Goal: Task Accomplishment & Management: Manage account settings

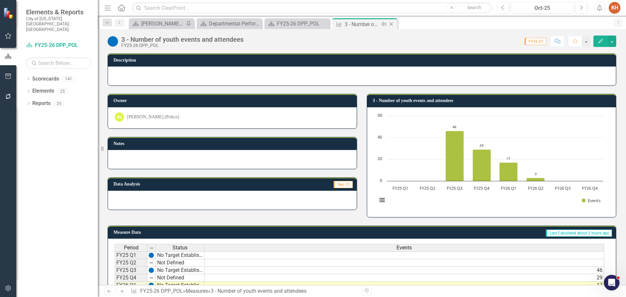
click at [393, 23] on icon "Close" at bounding box center [391, 24] width 7 height 5
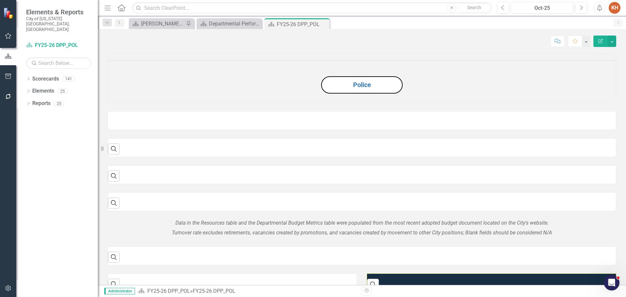
click at [39, 103] on div "Dropdown Scorecards 141 Dropdown City Highlights FY24 City Highlights FY25 City…" at bounding box center [57, 185] width 82 height 223
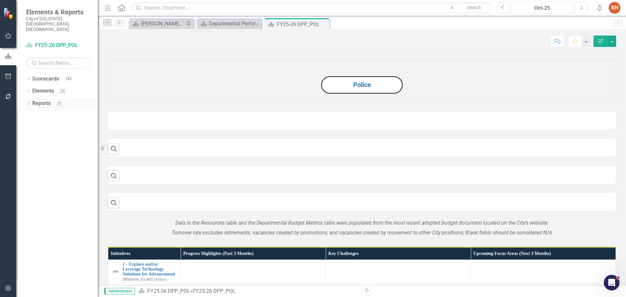
click at [41, 98] on div "Reports" at bounding box center [41, 103] width 18 height 11
click at [43, 98] on div "Reports" at bounding box center [41, 103] width 18 height 11
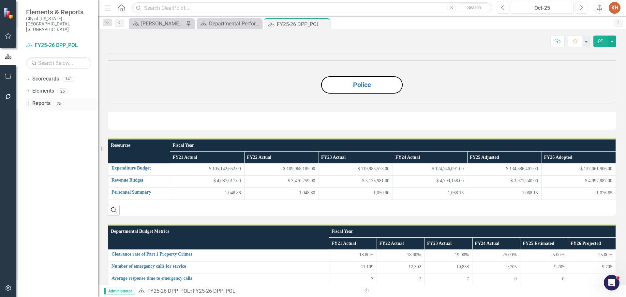
click at [41, 100] on link "Reports" at bounding box center [41, 104] width 18 height 8
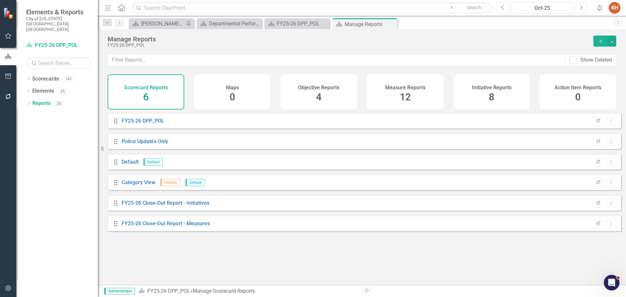
click at [482, 91] on div "Initiative Reports 8" at bounding box center [491, 91] width 77 height 35
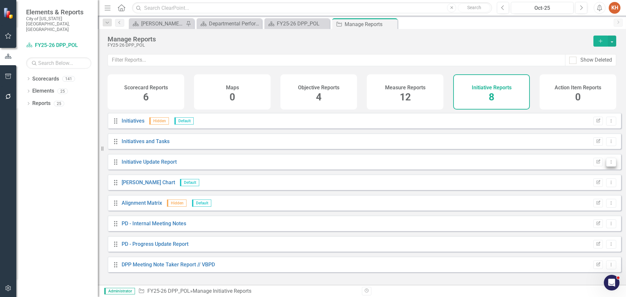
click at [608, 167] on button "Dropdown Menu" at bounding box center [611, 162] width 10 height 9
click at [592, 201] on link "Copy Duplicate Report" at bounding box center [584, 202] width 54 height 12
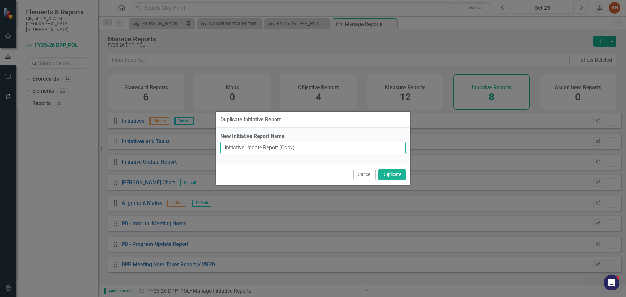
click at [314, 145] on input "Initiative Update Report (Copy)" at bounding box center [312, 148] width 185 height 12
type input "Analyst Notes"
click at [378, 169] on button "Duplicate" at bounding box center [391, 174] width 27 height 11
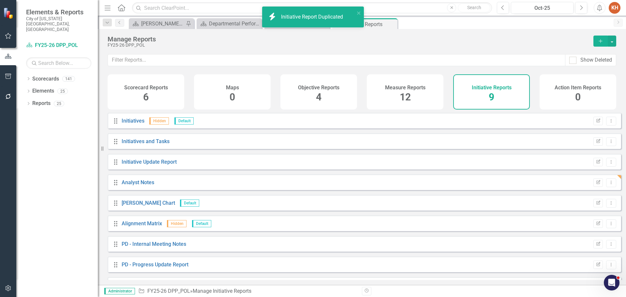
scroll to position [18, 0]
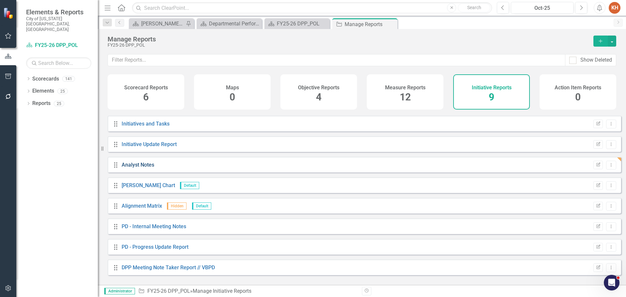
click at [147, 168] on link "Analyst Notes" at bounding box center [138, 165] width 33 height 6
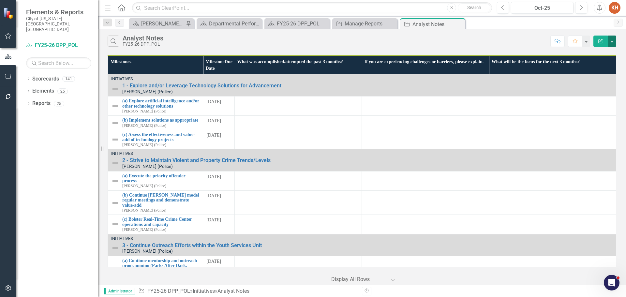
click at [613, 39] on button "button" at bounding box center [612, 41] width 8 height 11
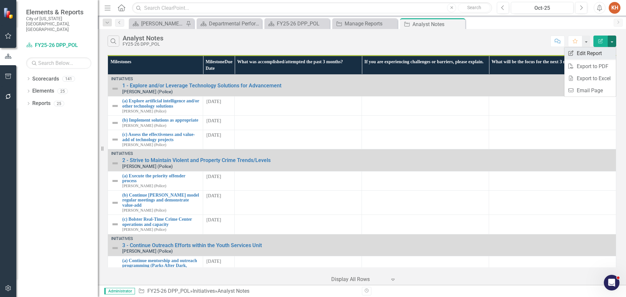
click at [596, 53] on link "Edit Report Edit Report" at bounding box center [590, 53] width 52 height 12
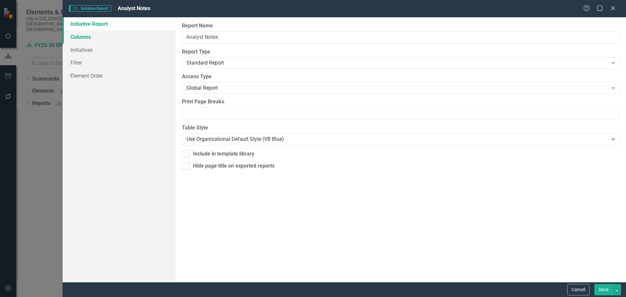
click at [93, 40] on link "Columns" at bounding box center [119, 36] width 113 height 13
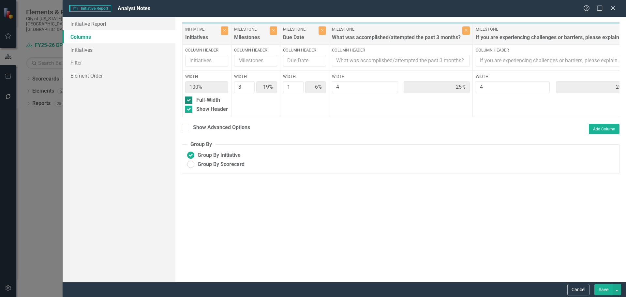
click at [189, 99] on div at bounding box center [188, 100] width 7 height 7
click at [189, 99] on input "Full-Width" at bounding box center [187, 99] width 4 height 4
checkbox input "false"
type input "6%"
type input "18%"
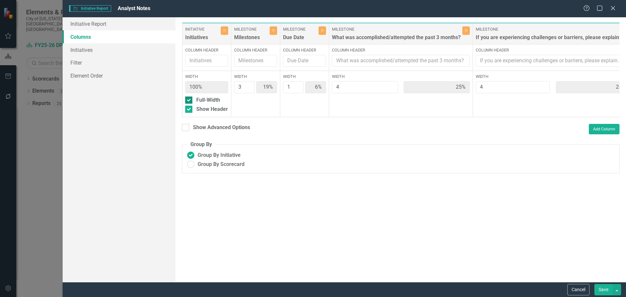
type input "24%"
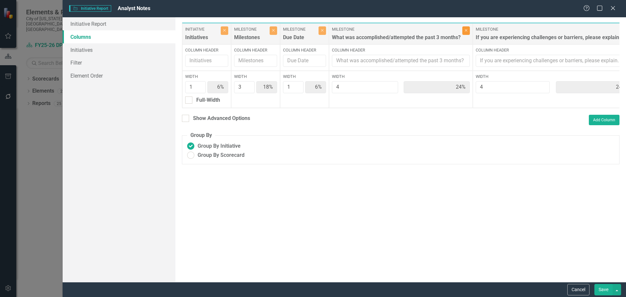
click at [466, 31] on icon "Close" at bounding box center [466, 30] width 3 height 4
type input "8%"
type input "23%"
type input "8%"
type input "31%"
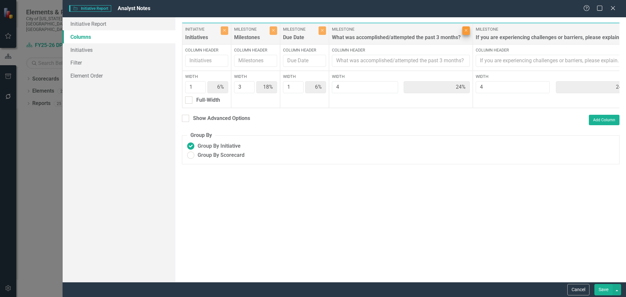
type input "31%"
click at [479, 29] on button "Close" at bounding box center [483, 30] width 8 height 8
type input "11%"
type input "33%"
type input "11%"
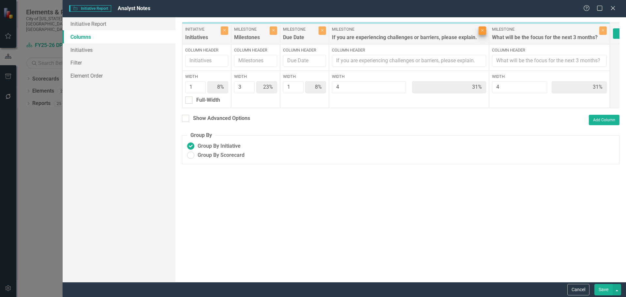
type input "44%"
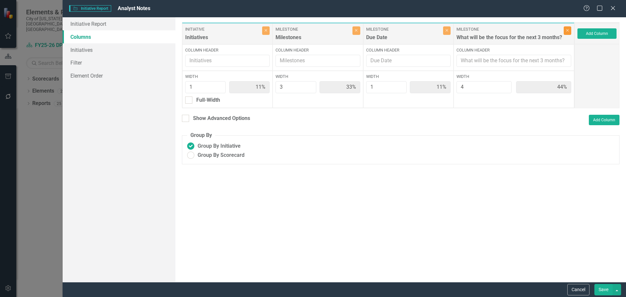
click at [567, 30] on icon "button" at bounding box center [567, 30] width 3 height 3
type input "20%"
type input "60%"
type input "20%"
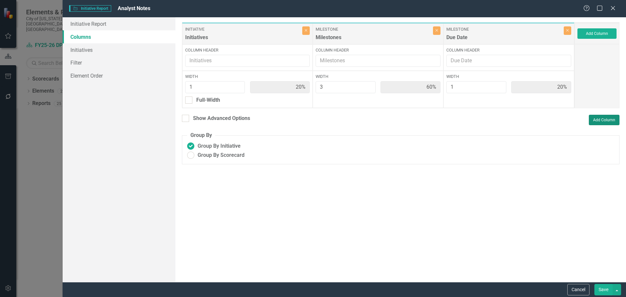
click at [602, 116] on button "Add Column" at bounding box center [604, 120] width 31 height 10
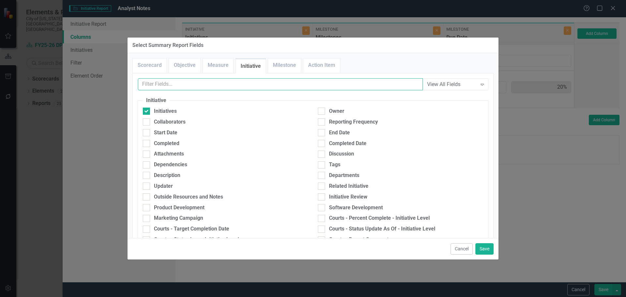
click at [252, 81] on input "text" at bounding box center [280, 84] width 285 height 12
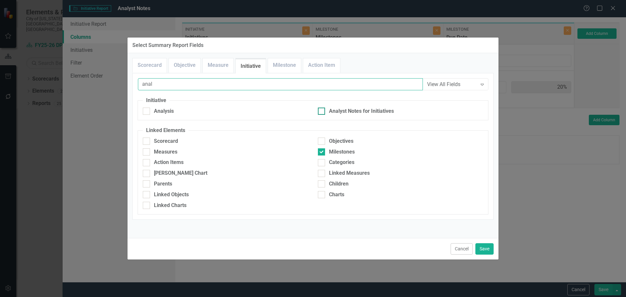
type input "anal"
click at [322, 110] on input "Analyst Notes for Initiatives" at bounding box center [320, 110] width 4 height 4
checkbox input "true"
click at [486, 247] on button "Save" at bounding box center [484, 248] width 18 height 11
type input "17%"
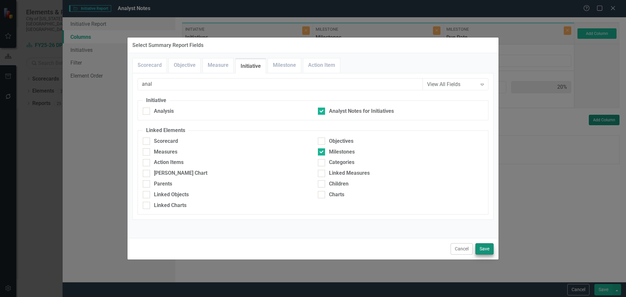
type input "50%"
type input "17%"
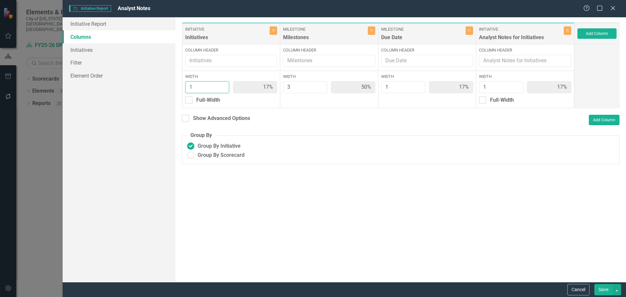
drag, startPoint x: 187, startPoint y: 85, endPoint x: 180, endPoint y: 83, distance: 7.4
click at [180, 83] on div "To add columns to your report, click on the "Select Columns" button below. All …" at bounding box center [400, 149] width 451 height 265
type input "3"
type input "38%"
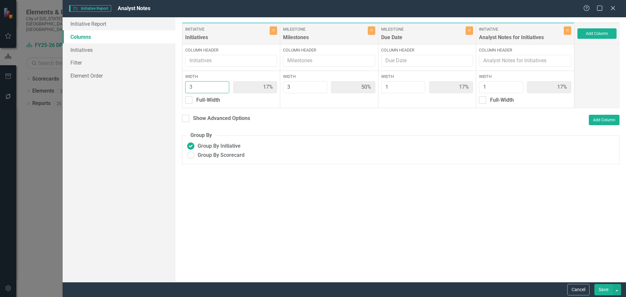
type input "13%"
type input "3"
drag, startPoint x: 490, startPoint y: 86, endPoint x: 474, endPoint y: 90, distance: 16.1
click at [474, 90] on div "Initiative Initiatives Close Column Header Width 3 38% Full-Width Milestone Mil…" at bounding box center [378, 65] width 393 height 86
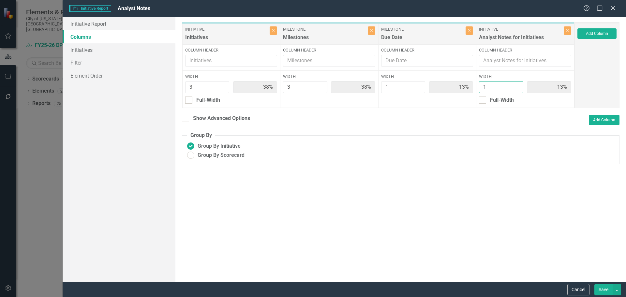
type input "5"
type input "25%"
type input "8%"
type input "42%"
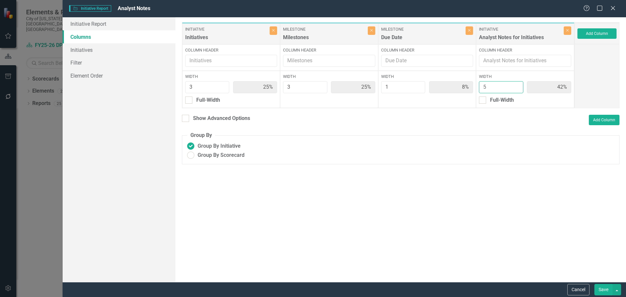
type input "5"
click at [602, 288] on button "Save" at bounding box center [603, 289] width 18 height 11
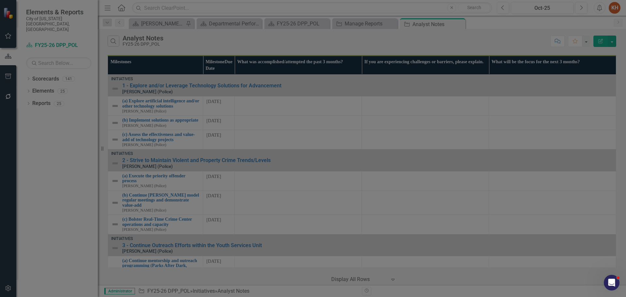
radio input "true"
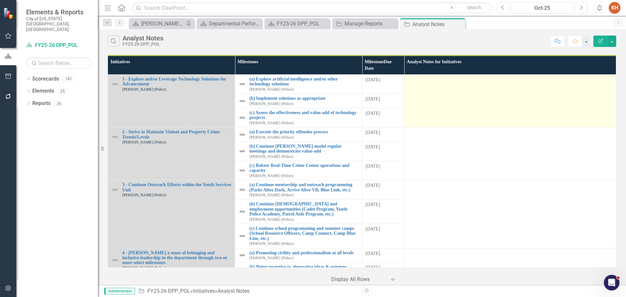
click at [459, 112] on td at bounding box center [510, 101] width 212 height 53
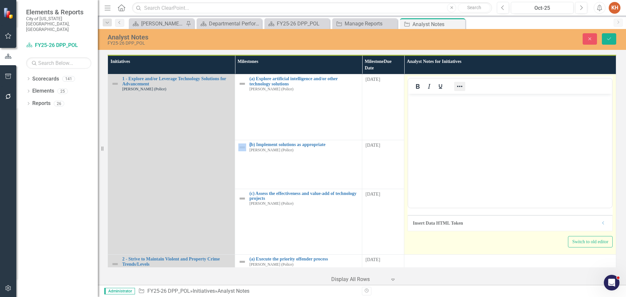
click at [460, 88] on icon "Reveal or hide additional toolbar items" at bounding box center [460, 87] width 8 height 8
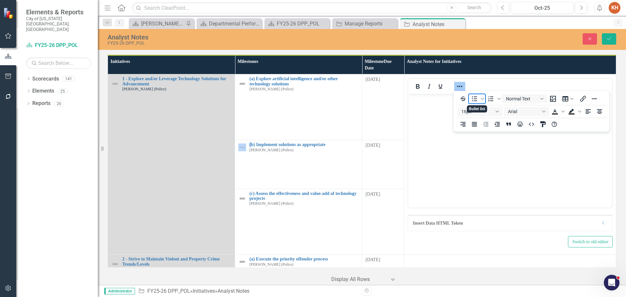
click at [473, 102] on icon "Bullet list" at bounding box center [475, 99] width 8 height 8
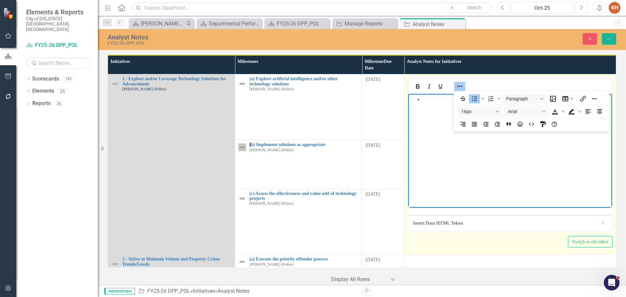
click at [440, 98] on li "Rich Text Area. Press ALT-0 for help." at bounding box center [517, 100] width 188 height 8
click at [458, 83] on icon "Reveal or hide additional toolbar items" at bounding box center [460, 87] width 8 height 8
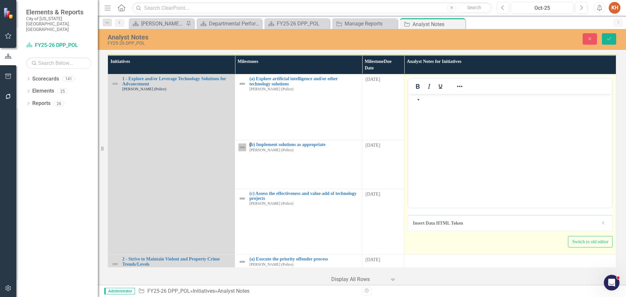
click at [454, 102] on li "Rich Text Area. Press ALT-0 for help." at bounding box center [517, 100] width 188 height 8
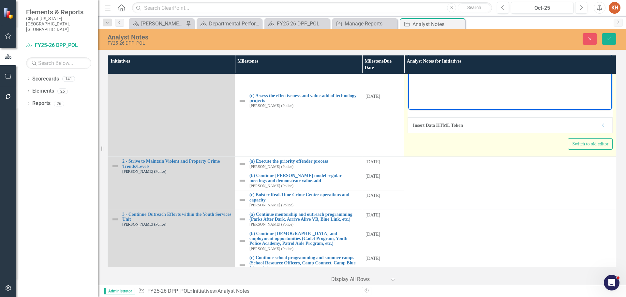
scroll to position [130, 0]
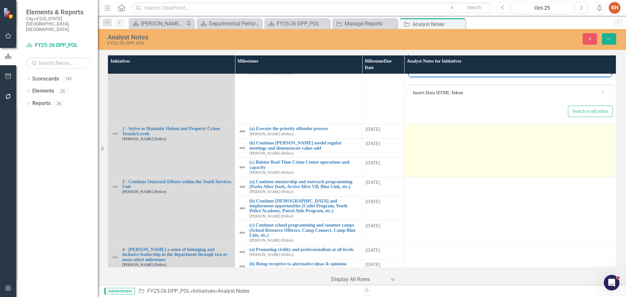
click at [506, 155] on td at bounding box center [510, 150] width 212 height 53
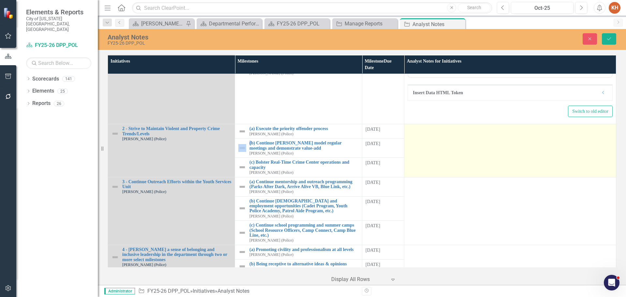
click at [506, 155] on td at bounding box center [510, 150] width 212 height 53
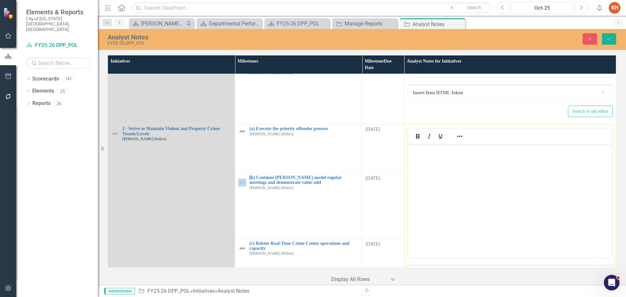
scroll to position [0, 0]
click at [456, 137] on icon "Reveal or hide additional toolbar items" at bounding box center [460, 136] width 8 height 8
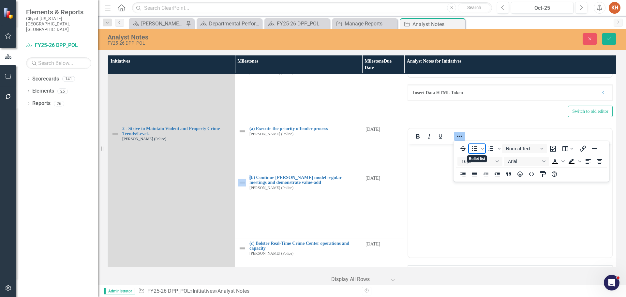
click at [472, 147] on icon "Bullet list" at bounding box center [475, 149] width 8 height 8
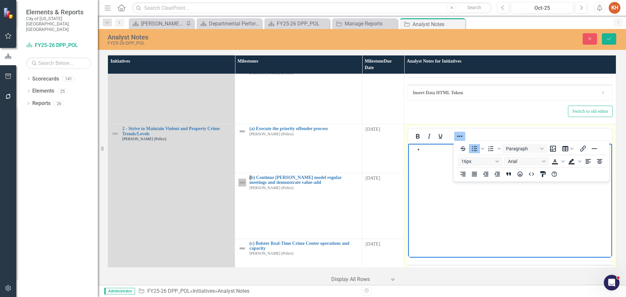
click at [443, 150] on li "Rich Text Area. Press ALT-0 for help." at bounding box center [517, 149] width 188 height 8
click at [459, 134] on icon "Reveal or hide additional toolbar items" at bounding box center [460, 136] width 8 height 8
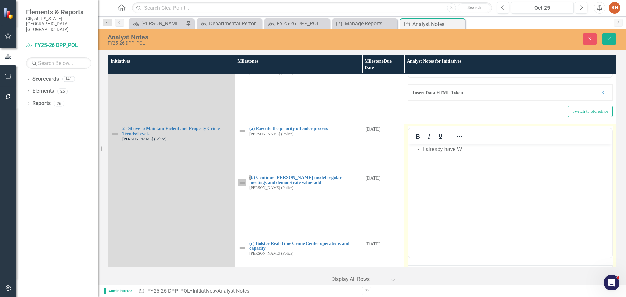
click at [520, 152] on li "I already have W" at bounding box center [517, 149] width 188 height 8
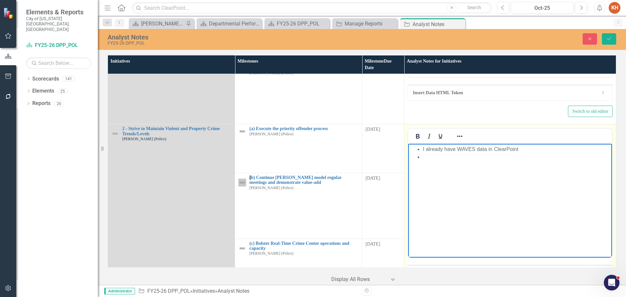
click at [458, 165] on body "I already have WAVES data in ClearPoint" at bounding box center [510, 193] width 204 height 98
click at [452, 180] on body "I already have WAVES data in ClearPoint What efforts have been made around publ…" at bounding box center [510, 193] width 204 height 98
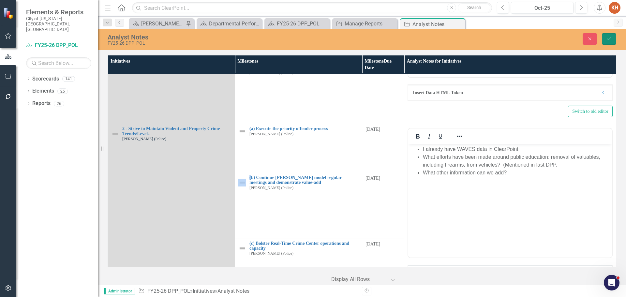
click at [608, 40] on icon "Save" at bounding box center [609, 39] width 6 height 5
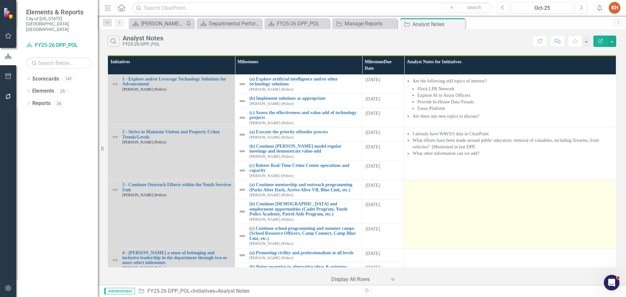
scroll to position [9, 0]
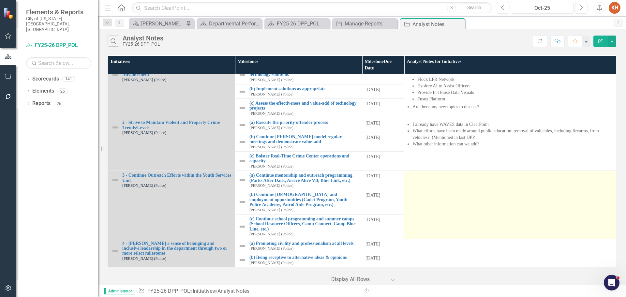
click at [503, 210] on td at bounding box center [510, 205] width 212 height 68
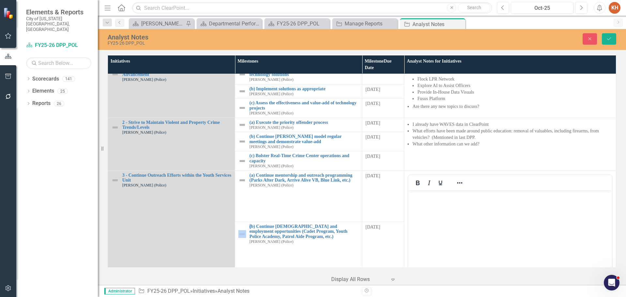
scroll to position [0, 0]
click at [458, 215] on body "Rich Text Area. Press ALT-0 for help." at bounding box center [510, 239] width 204 height 98
click at [456, 182] on icon "Reveal or hide additional toolbar items" at bounding box center [460, 183] width 8 height 8
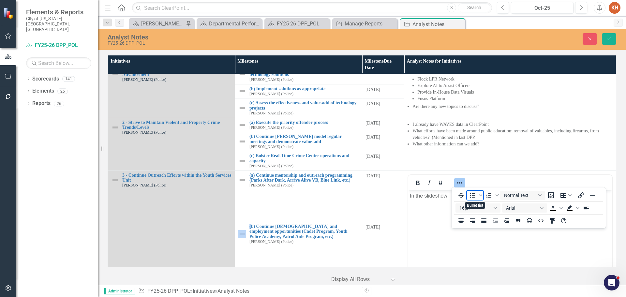
click at [473, 194] on icon "Bullet list" at bounding box center [473, 195] width 8 height 8
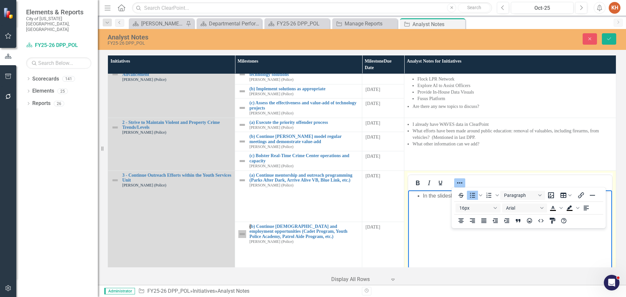
click at [457, 181] on icon "Reveal or hide additional toolbar items" at bounding box center [460, 183] width 8 height 8
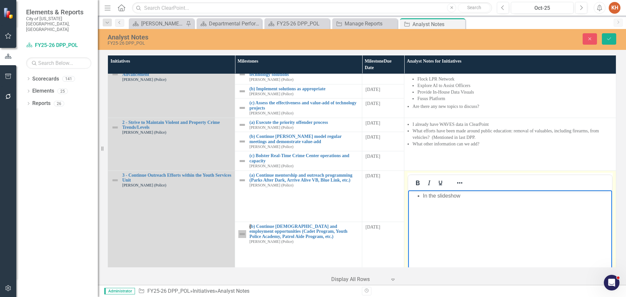
click at [524, 201] on body "In the slideshow" at bounding box center [510, 239] width 204 height 98
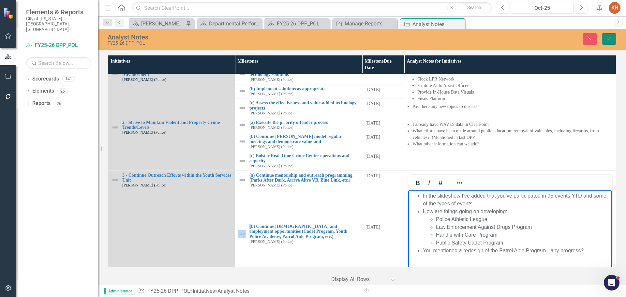
click at [607, 38] on icon "Save" at bounding box center [609, 39] width 6 height 5
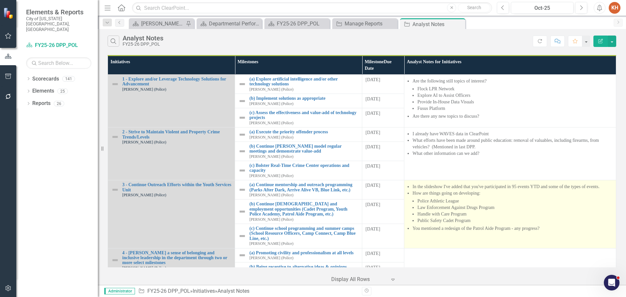
scroll to position [9, 0]
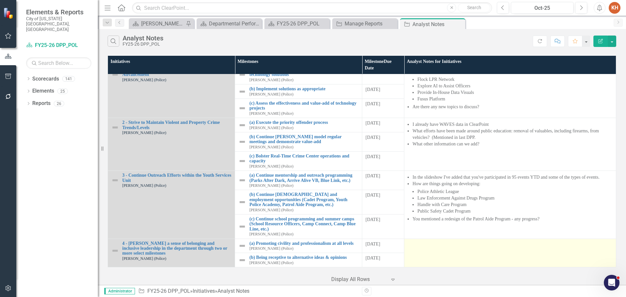
click at [470, 254] on td at bounding box center [510, 253] width 212 height 29
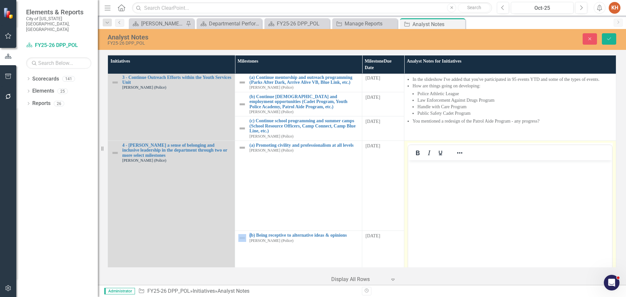
scroll to position [161, 0]
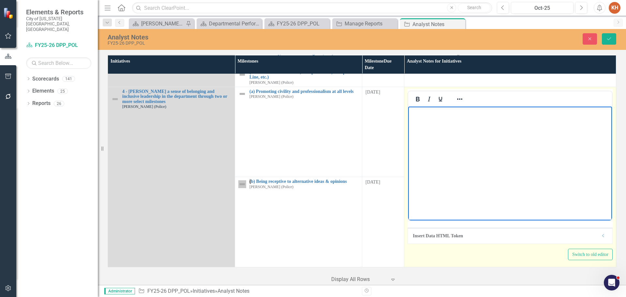
click at [474, 147] on body "Rich Text Area. Press ALT-0 for help." at bounding box center [510, 155] width 204 height 98
click at [457, 99] on icon "Reveal or hide additional toolbar items" at bounding box center [459, 98] width 5 height 1
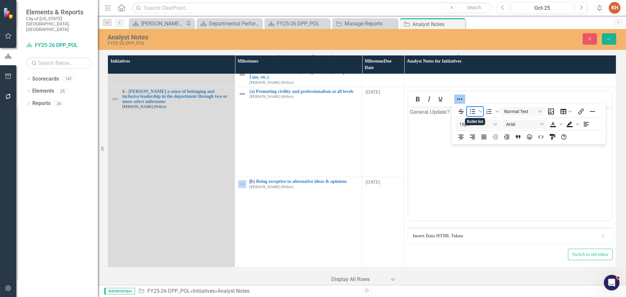
click at [472, 111] on icon "Bullet list" at bounding box center [473, 112] width 8 height 8
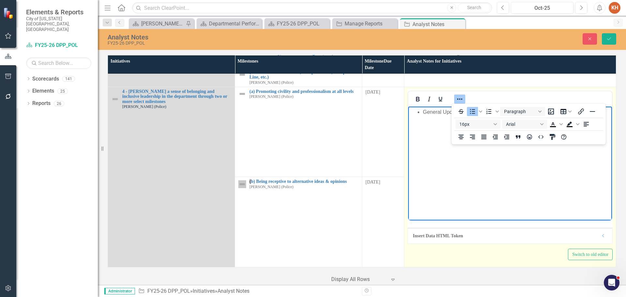
click at [456, 98] on icon "Reveal or hide additional toolbar items" at bounding box center [460, 99] width 8 height 8
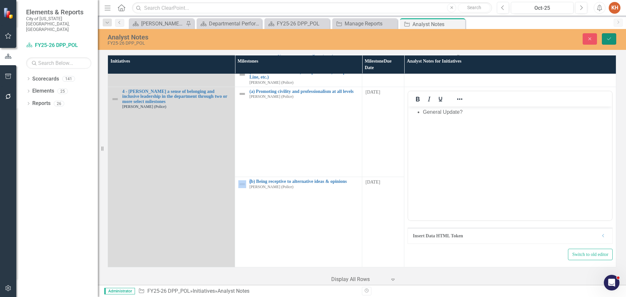
click at [607, 40] on icon "Save" at bounding box center [609, 39] width 6 height 5
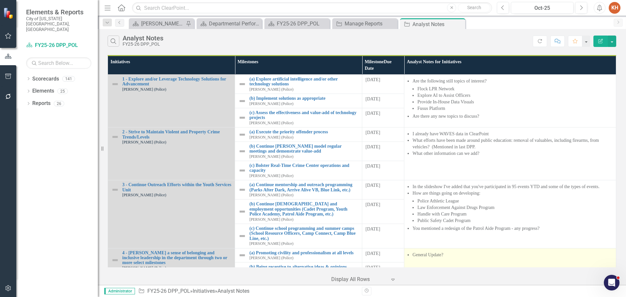
scroll to position [9, 0]
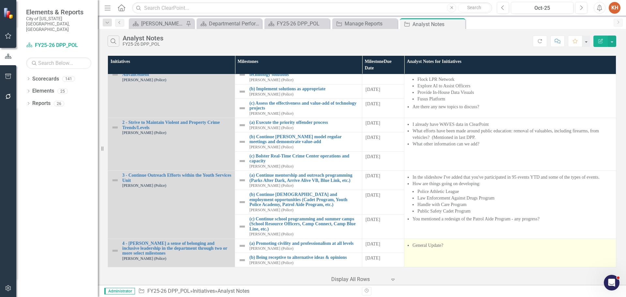
click at [495, 260] on td "General Update?" at bounding box center [510, 253] width 212 height 29
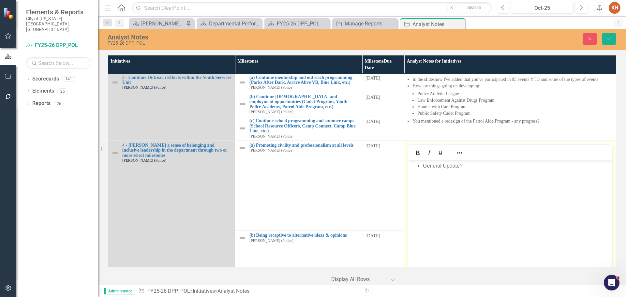
scroll to position [140, 0]
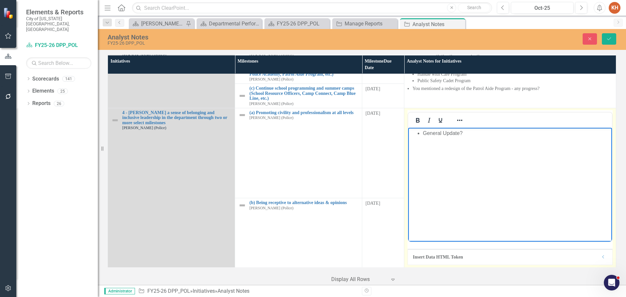
click at [512, 165] on body "General Update?" at bounding box center [510, 177] width 204 height 98
click at [457, 120] on icon "Reveal or hide additional toolbar items" at bounding box center [459, 120] width 5 height 1
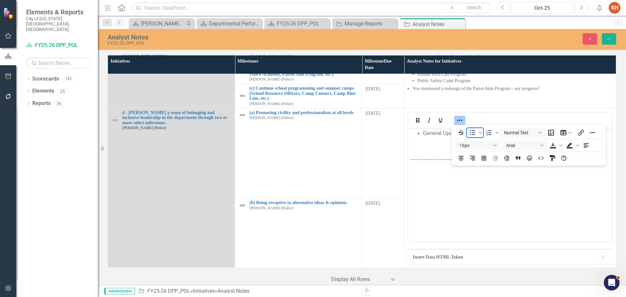
click at [473, 131] on icon "Bullet list" at bounding box center [472, 132] width 5 height 5
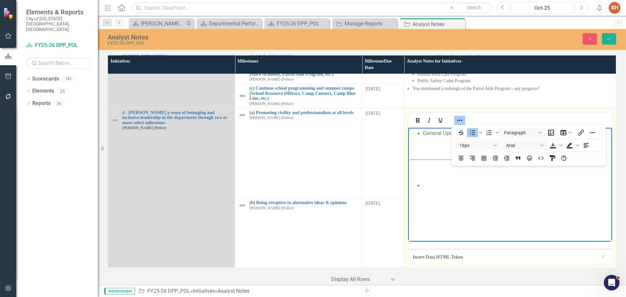
click at [457, 124] on icon "Reveal or hide additional toolbar items" at bounding box center [460, 120] width 8 height 8
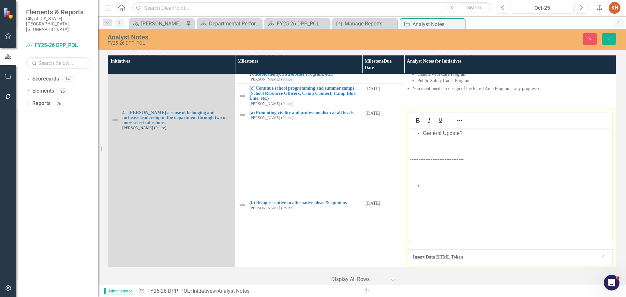
click at [445, 190] on body "General Update? -------------------------------" at bounding box center [510, 177] width 204 height 98
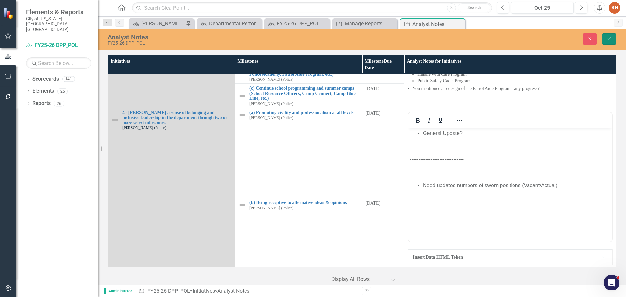
click at [609, 41] on icon "Save" at bounding box center [609, 39] width 6 height 5
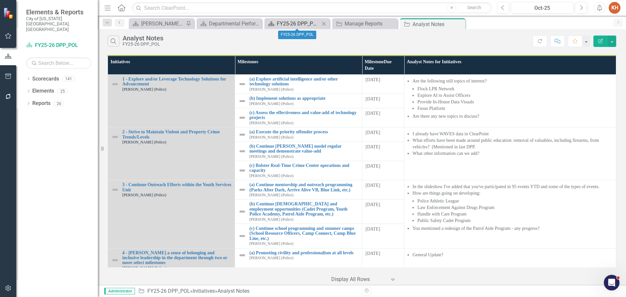
click at [303, 25] on div "FY25-26 DPP_POL" at bounding box center [298, 24] width 43 height 8
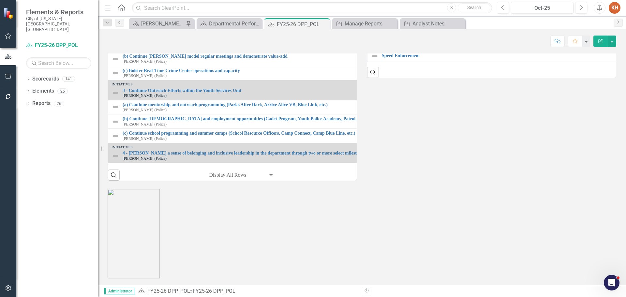
scroll to position [685, 0]
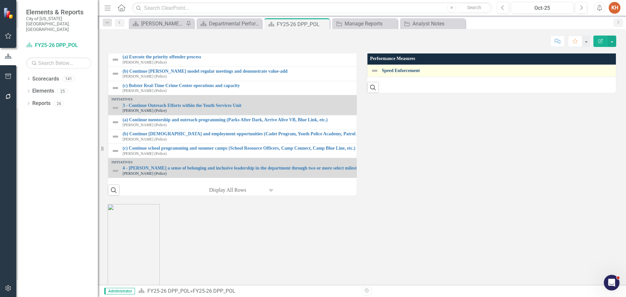
click at [402, 73] on link "Speed Enforcement" at bounding box center [628, 70] width 493 height 5
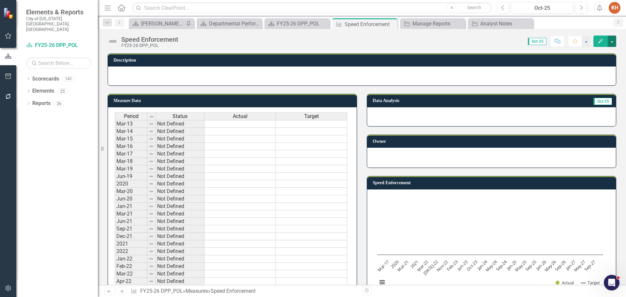
click at [613, 42] on button "button" at bounding box center [612, 41] width 8 height 11
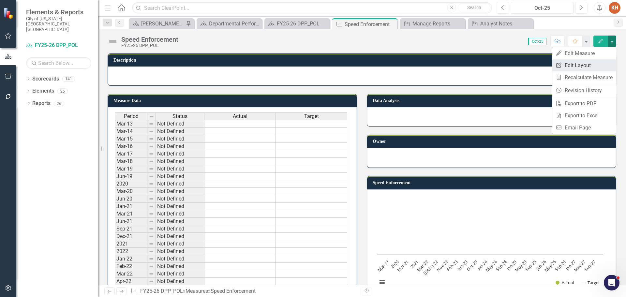
click at [597, 65] on link "Edit Report Edit Layout" at bounding box center [584, 65] width 64 height 12
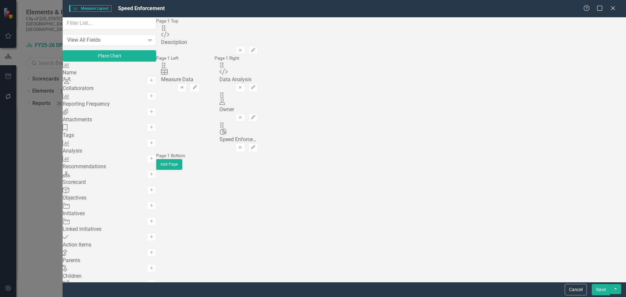
click at [185, 85] on icon "Remove" at bounding box center [182, 87] width 5 height 4
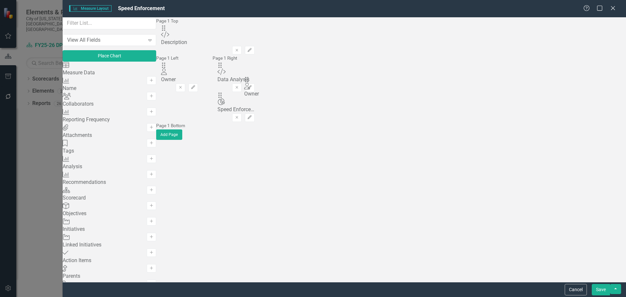
drag, startPoint x: 433, startPoint y: 105, endPoint x: 257, endPoint y: 86, distance: 176.7
click at [238, 116] on icon "button" at bounding box center [237, 117] width 3 height 3
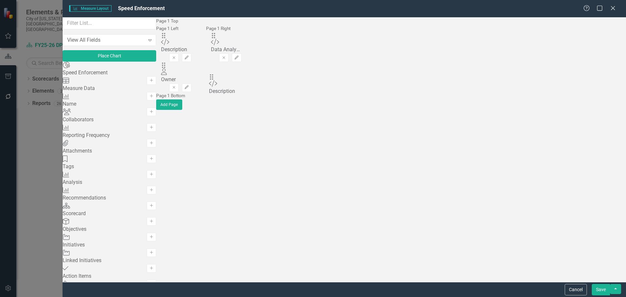
drag, startPoint x: 225, startPoint y: 42, endPoint x: 223, endPoint y: 81, distance: 38.6
drag, startPoint x: 225, startPoint y: 104, endPoint x: 445, endPoint y: 81, distance: 221.3
click at [606, 287] on button "Save" at bounding box center [601, 289] width 18 height 11
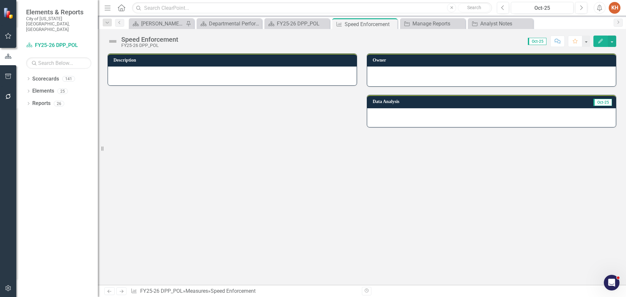
click at [279, 78] on div at bounding box center [232, 76] width 249 height 19
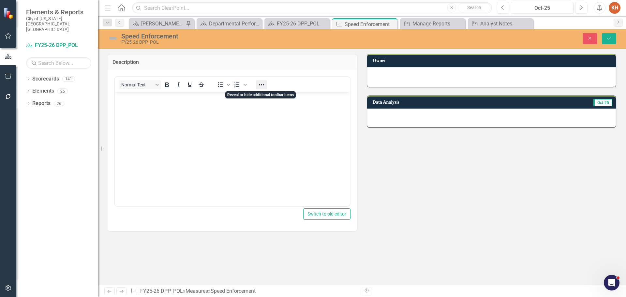
click at [261, 84] on icon "Reveal or hide additional toolbar items" at bounding box center [262, 85] width 8 height 8
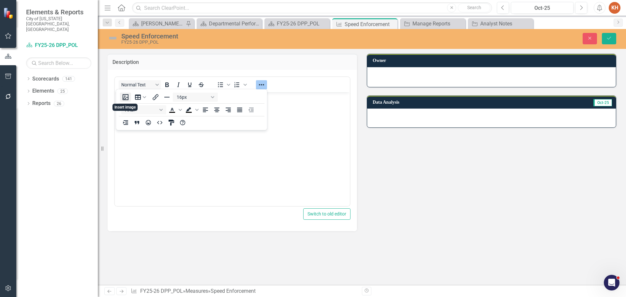
click at [125, 97] on button "Insert image" at bounding box center [125, 97] width 11 height 9
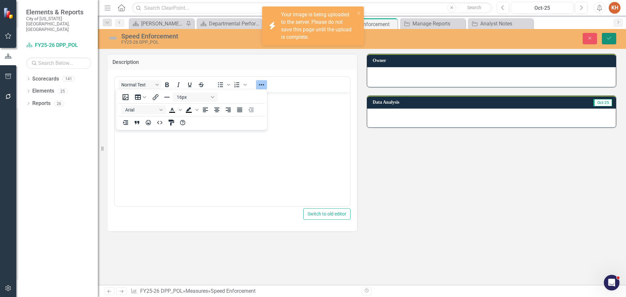
click at [608, 39] on icon "Save" at bounding box center [609, 38] width 6 height 5
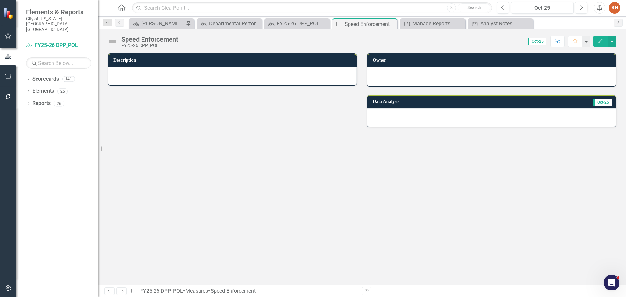
click at [454, 80] on div at bounding box center [491, 77] width 249 height 20
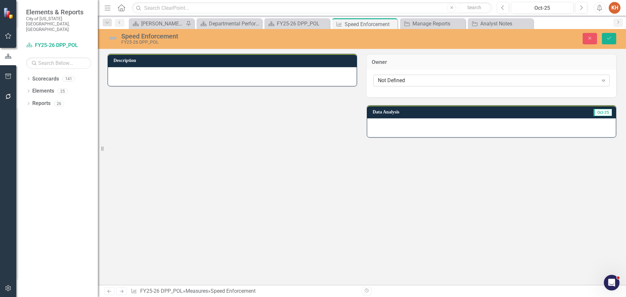
click at [453, 80] on div "Not Defined" at bounding box center [488, 81] width 220 height 8
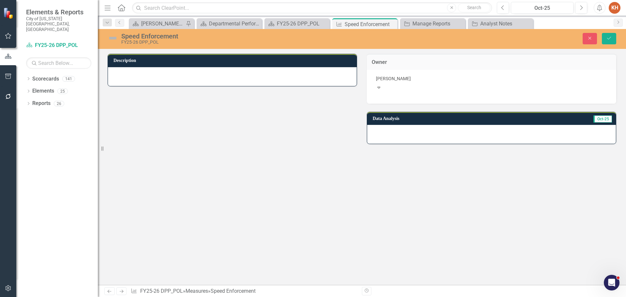
type input "[PERSON_NAME]"
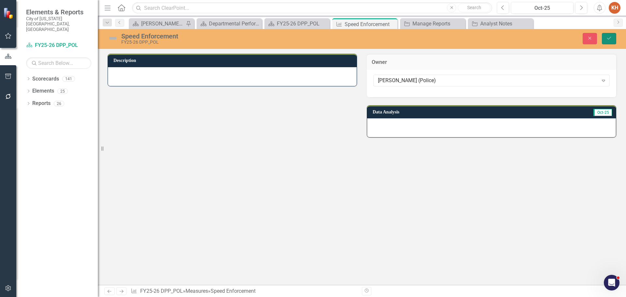
click at [607, 39] on icon "Save" at bounding box center [609, 38] width 6 height 5
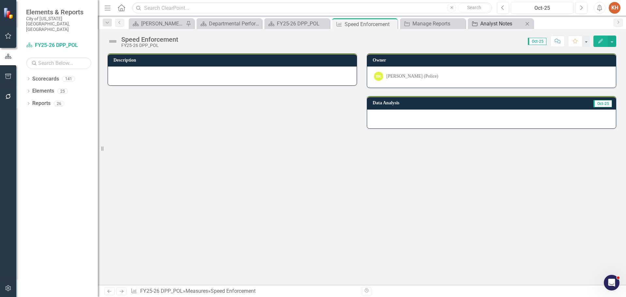
click at [489, 23] on div "Analyst Notes" at bounding box center [501, 24] width 43 height 8
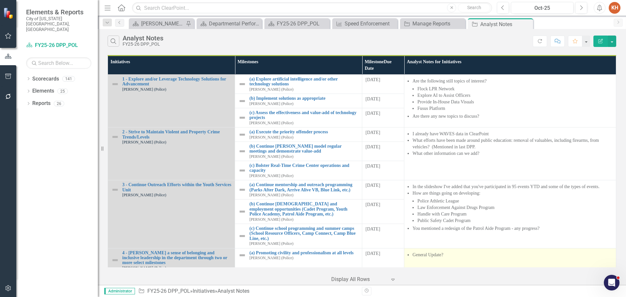
scroll to position [33, 0]
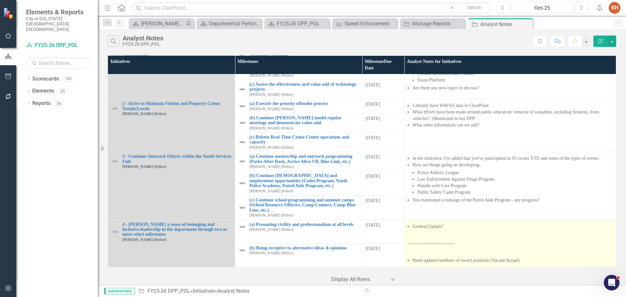
click at [503, 248] on p at bounding box center [510, 252] width 205 height 8
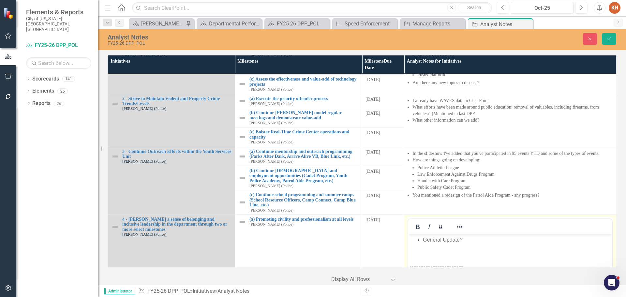
scroll to position [166, 0]
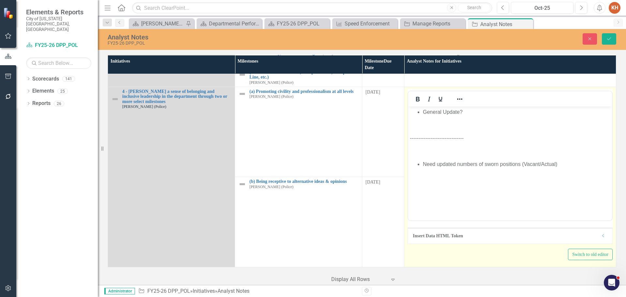
click at [566, 155] on body "General Update? ------------------------------- Need updated numbers of sworn p…" at bounding box center [510, 155] width 204 height 98
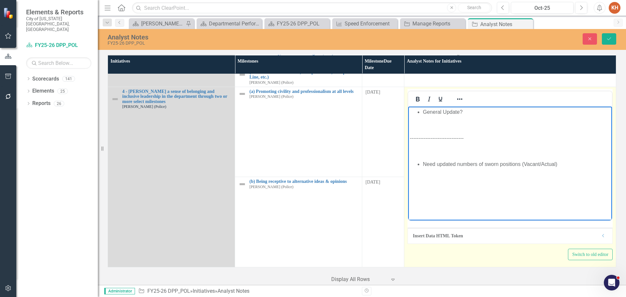
click at [568, 140] on p "-------------------------------" at bounding box center [510, 138] width 201 height 8
click at [460, 97] on icon "Reveal or hide additional toolbar items" at bounding box center [460, 99] width 8 height 8
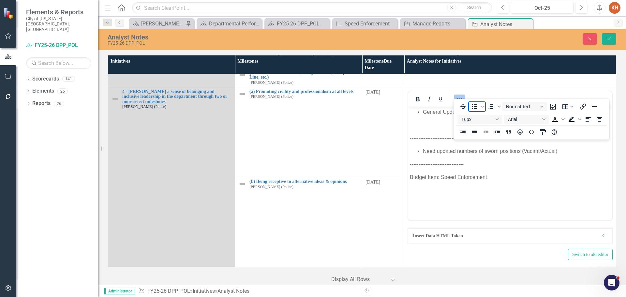
click at [472, 107] on icon "Bullet list" at bounding box center [475, 107] width 8 height 8
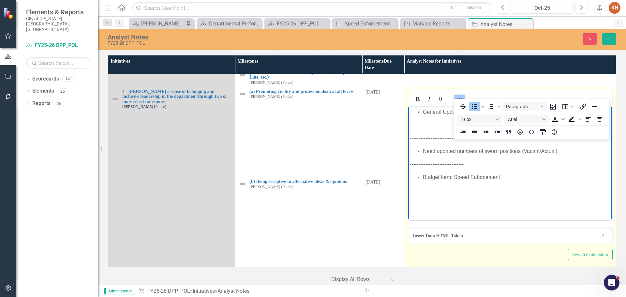
click at [459, 95] on icon "Reveal or hide additional toolbar items" at bounding box center [460, 99] width 8 height 8
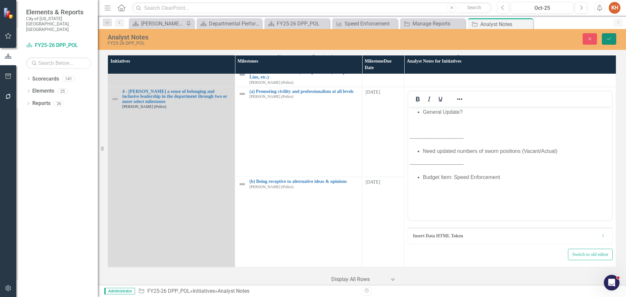
click at [608, 39] on icon "submit" at bounding box center [609, 39] width 4 height 3
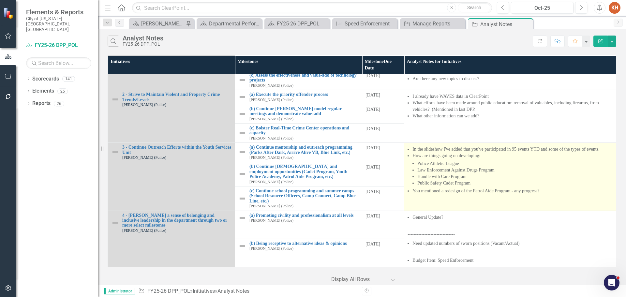
scroll to position [0, 0]
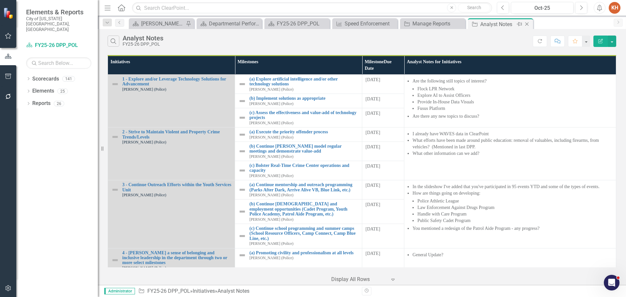
click at [525, 23] on icon "Close" at bounding box center [527, 24] width 7 height 5
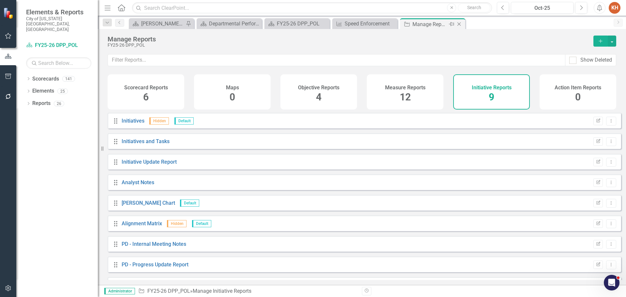
click at [458, 24] on icon "Close" at bounding box center [459, 24] width 7 height 5
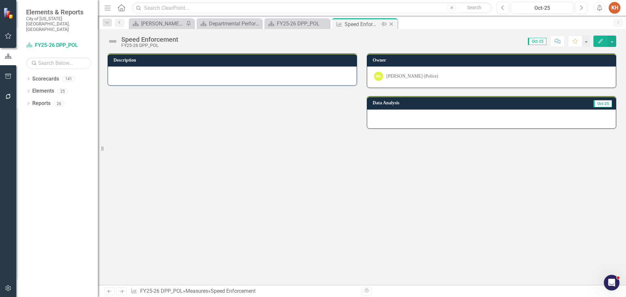
click at [392, 21] on div "Close" at bounding box center [392, 24] width 8 height 8
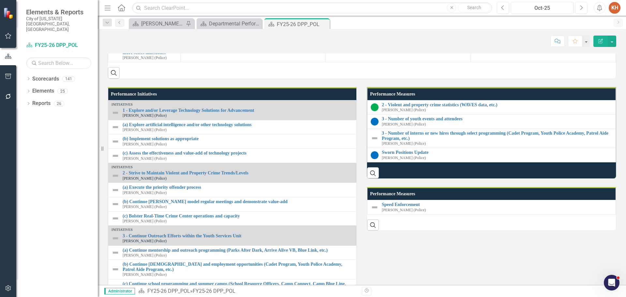
scroll to position [522, 0]
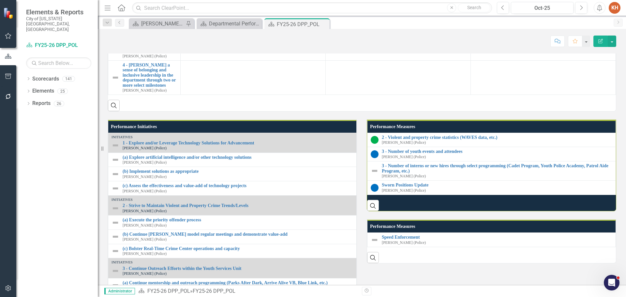
click at [287, 36] on td at bounding box center [253, 24] width 145 height 24
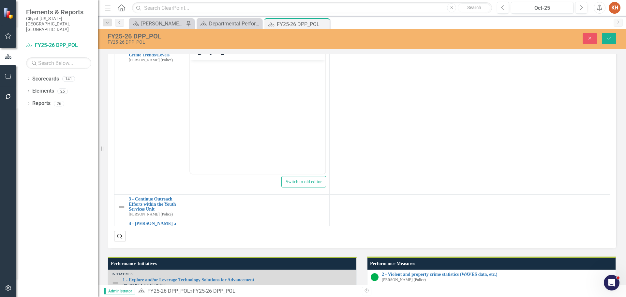
scroll to position [0, 0]
click at [288, 112] on body "Rich Text Area. Press ALT-0 for help." at bounding box center [257, 109] width 135 height 98
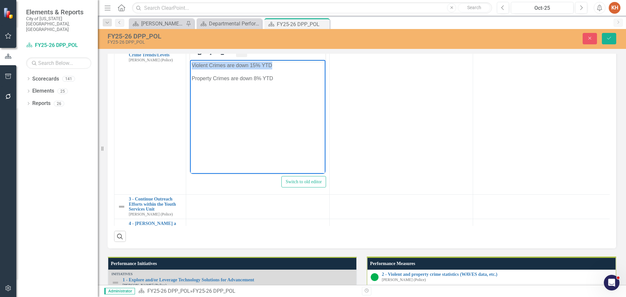
click at [245, 56] on icon "Reveal or hide additional toolbar items" at bounding box center [242, 53] width 8 height 8
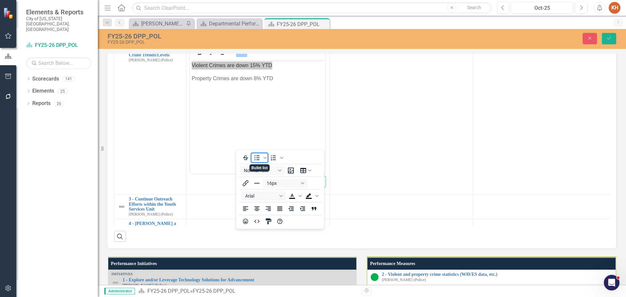
click at [255, 154] on icon "Bullet list" at bounding box center [257, 158] width 8 height 8
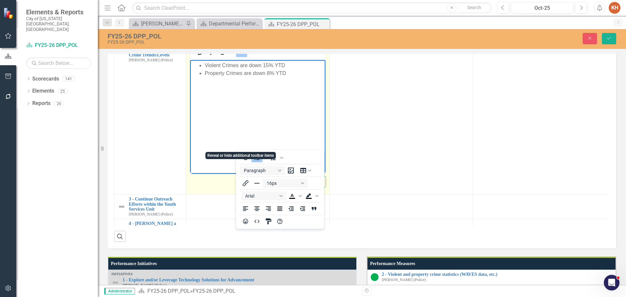
click at [241, 56] on icon "Reveal or hide additional toolbar items" at bounding box center [242, 53] width 8 height 8
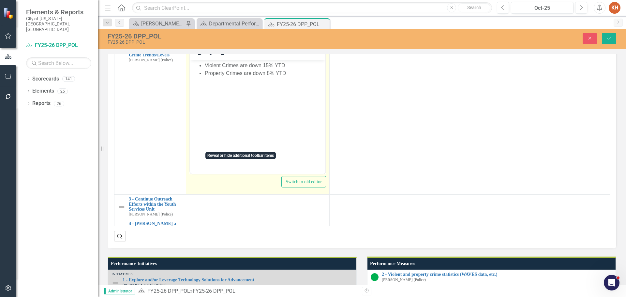
click at [239, 106] on body "Violent Crimes are down 15% YTD Property Crimes are down 8% YTD" at bounding box center [257, 109] width 135 height 98
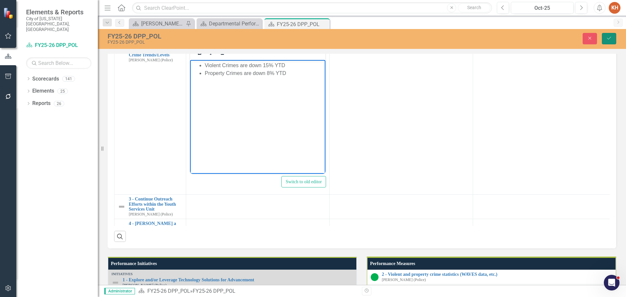
click at [607, 38] on icon "Save" at bounding box center [609, 38] width 6 height 5
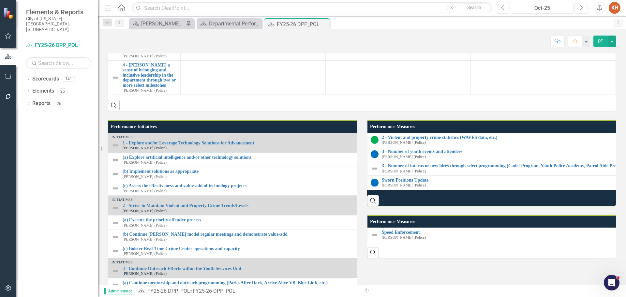
scroll to position [457, 0]
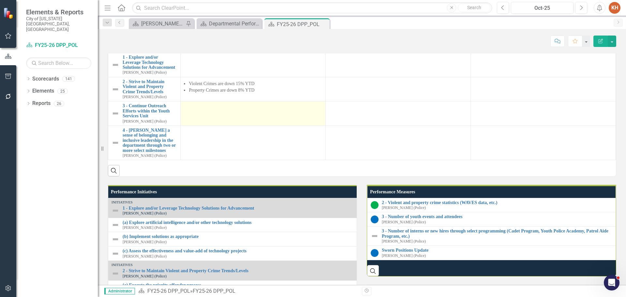
click at [228, 126] on td at bounding box center [253, 113] width 145 height 24
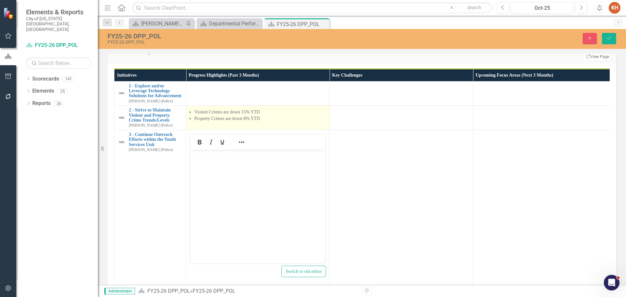
scroll to position [0, 0]
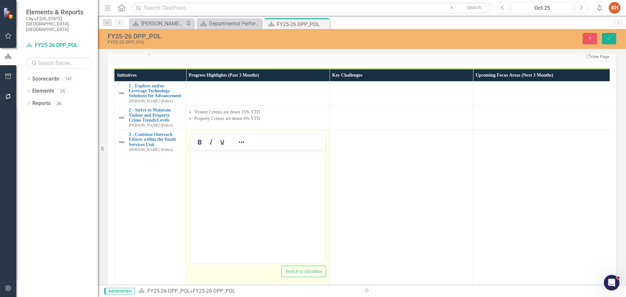
click at [258, 161] on body "Rich Text Area. Press ALT-0 for help." at bounding box center [257, 198] width 135 height 98
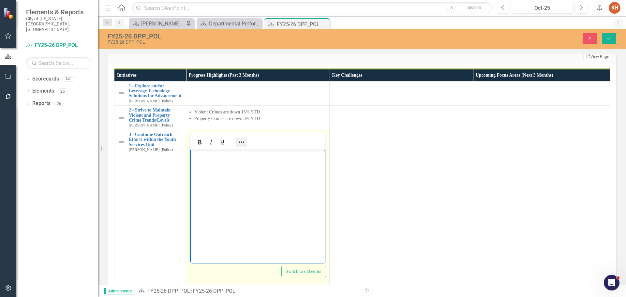
click at [239, 147] on button "Reveal or hide additional toolbar items" at bounding box center [241, 142] width 11 height 9
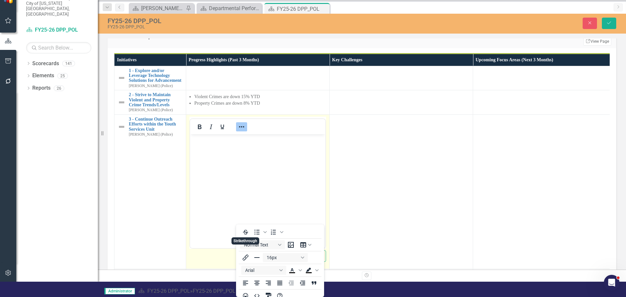
scroll to position [1, 0]
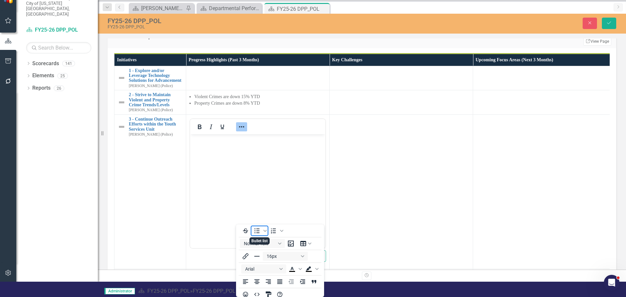
click at [254, 230] on icon "Bullet list" at bounding box center [257, 231] width 8 height 8
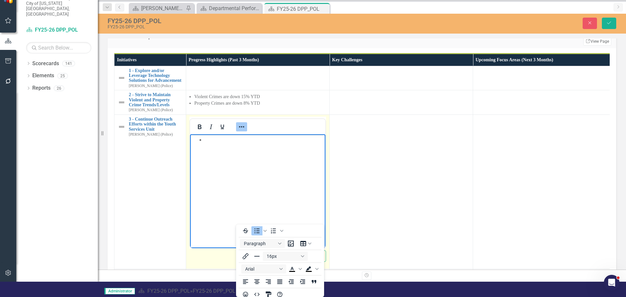
click at [222, 144] on body "Rich Text Area. Press ALT-0 for help." at bounding box center [257, 183] width 135 height 98
click at [243, 131] on icon "Reveal or hide additional toolbar items" at bounding box center [242, 127] width 8 height 8
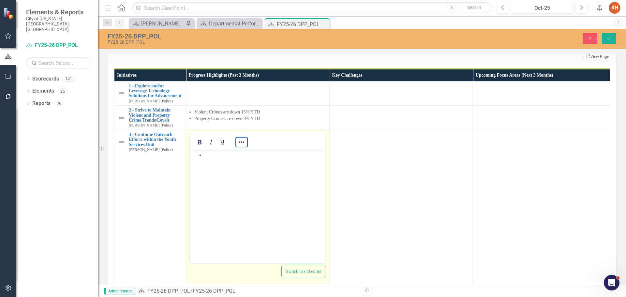
scroll to position [32, 0]
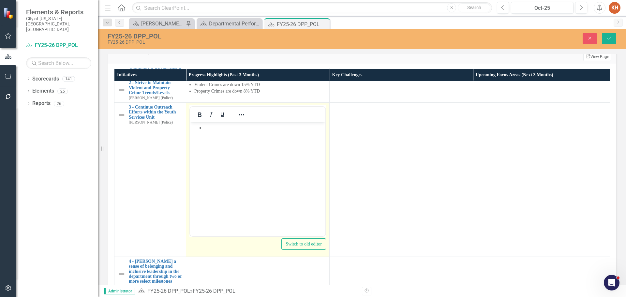
click at [259, 133] on body "Rich Text Area. Press ALT-0 for help." at bounding box center [257, 171] width 135 height 98
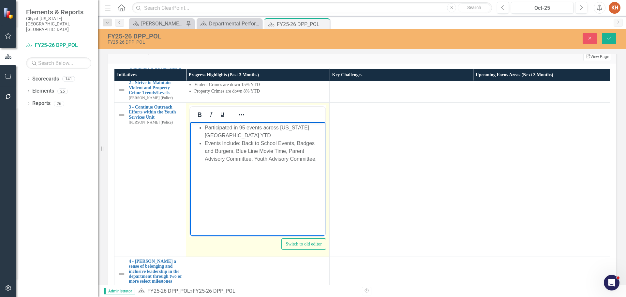
click at [302, 159] on li "Events Include: Back to School Events, Badges and Burgers, Blue Line Movie Time…" at bounding box center [264, 150] width 119 height 23
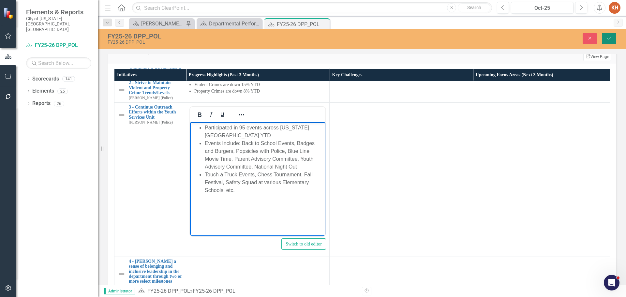
click at [606, 39] on button "Save" at bounding box center [609, 38] width 14 height 11
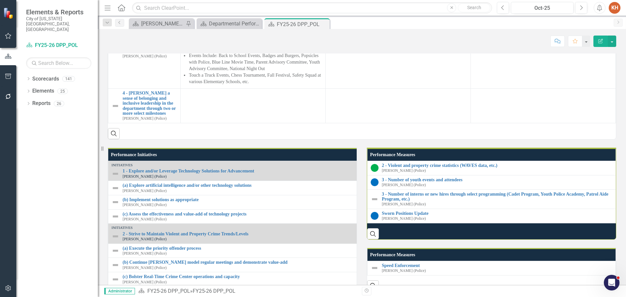
scroll to position [489, 0]
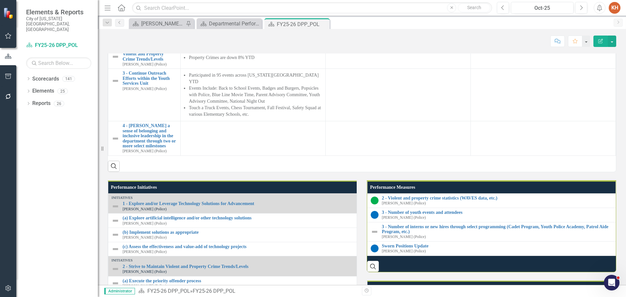
click at [245, 45] on td at bounding box center [253, 32] width 145 height 24
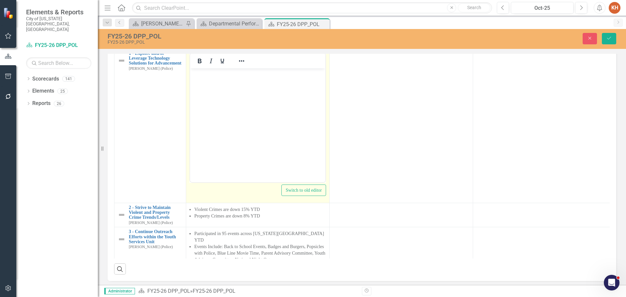
scroll to position [0, 0]
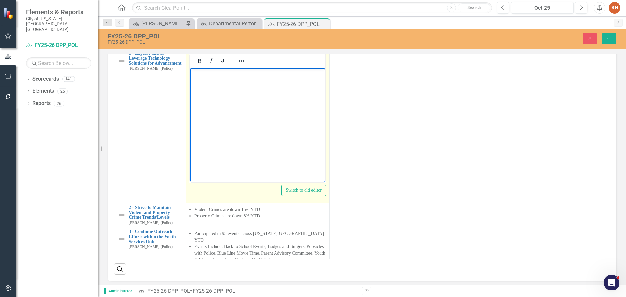
click at [256, 93] on body "Rich Text Area. Press ALT-0 for help." at bounding box center [257, 117] width 135 height 98
click at [244, 65] on icon "Reveal or hide additional toolbar items" at bounding box center [242, 61] width 8 height 8
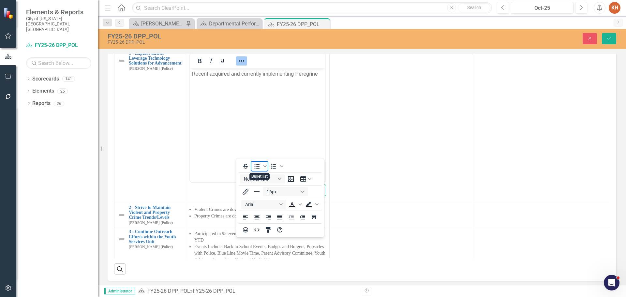
click at [256, 167] on icon "Bullet list" at bounding box center [257, 166] width 8 height 8
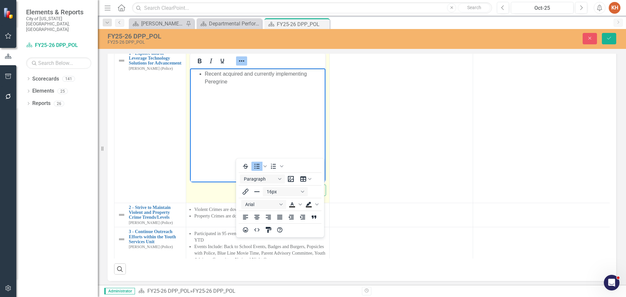
click at [243, 65] on icon "Reveal or hide additional toolbar items" at bounding box center [242, 61] width 8 height 8
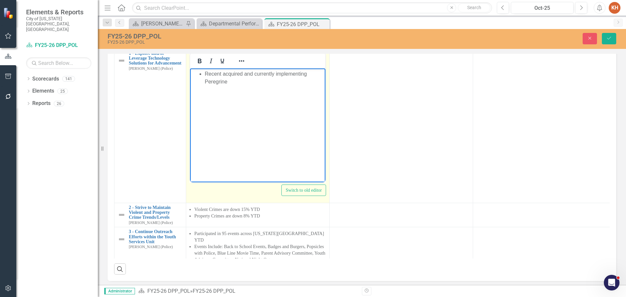
click at [246, 86] on body "Recent acquired and currently implementing Peregrine" at bounding box center [257, 117] width 135 height 98
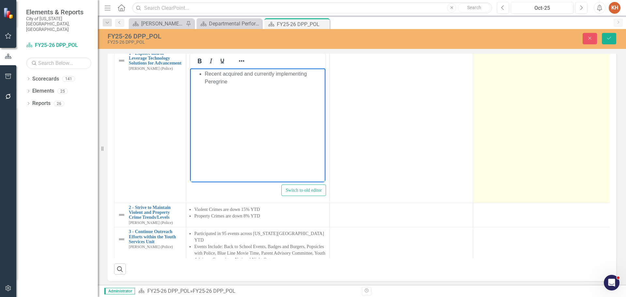
click at [501, 191] on td at bounding box center [544, 126] width 143 height 154
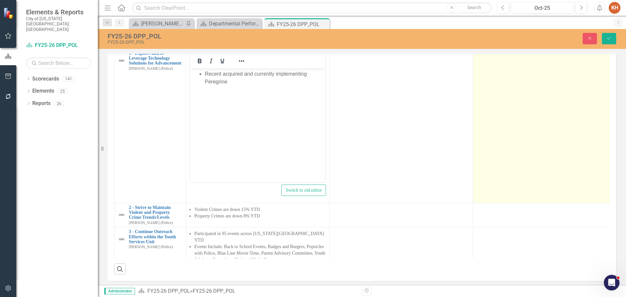
click at [501, 191] on td at bounding box center [544, 126] width 143 height 154
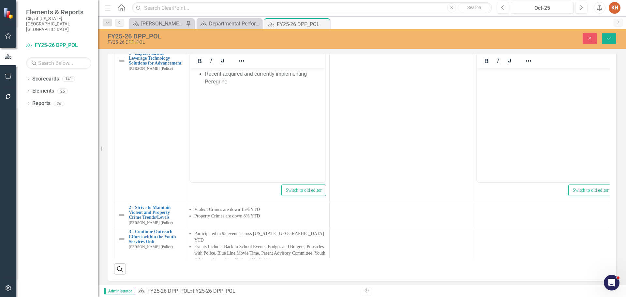
click div
click icon "Reveal or hide additional toolbar items"
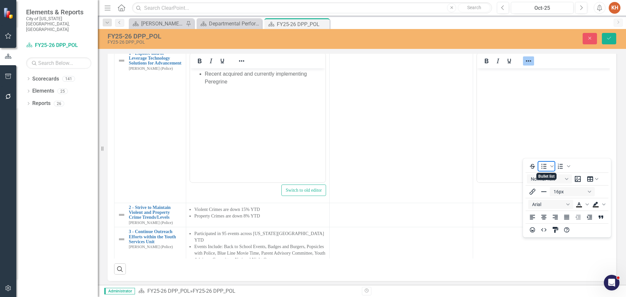
click icon "Bullet list"
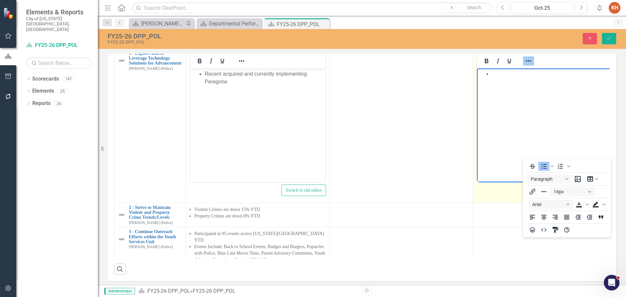
click li "Rich Text Area. Press ALT-0 for help."
click icon "Reveal or hide additional toolbar items"
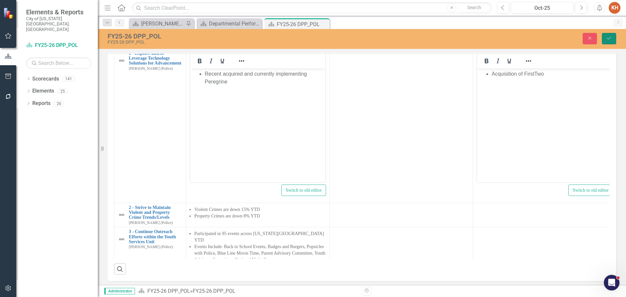
click button "Save"
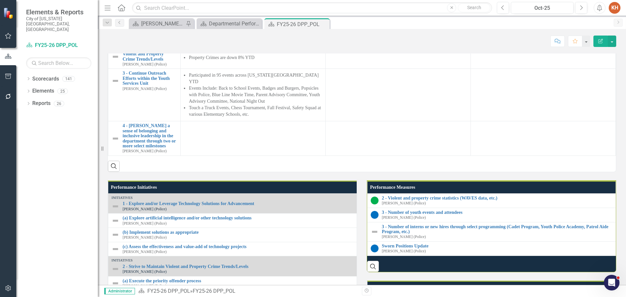
scroll to position [522, 0]
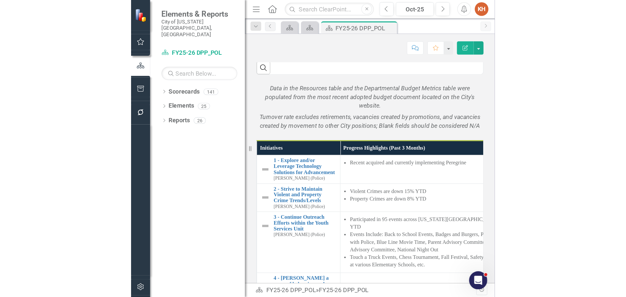
scroll to position [529, 0]
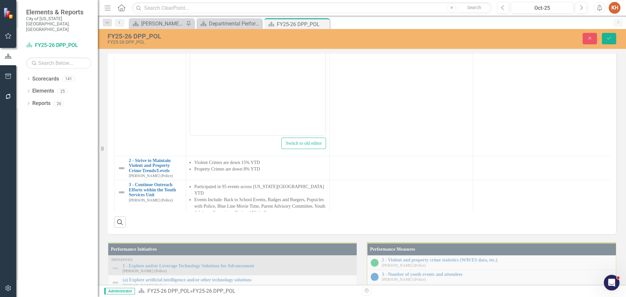
scroll to position [0, 0]
click at [283, 38] on li "Recent acquired and currently implementing Peregrine" at bounding box center [264, 31] width 119 height 16
click at [244, 18] on icon "Reveal or hide additional toolbar items" at bounding box center [242, 14] width 8 height 8
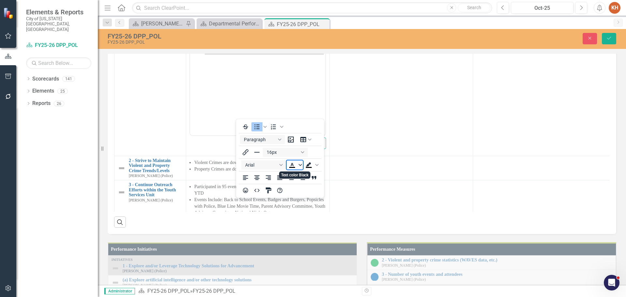
click at [301, 164] on icon "Text color Black" at bounding box center [300, 164] width 3 height 3
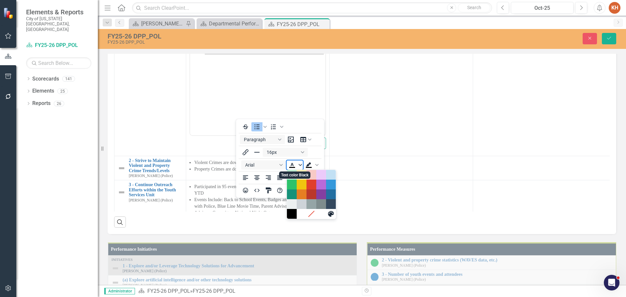
click at [301, 164] on icon "Text color Black" at bounding box center [300, 164] width 3 height 3
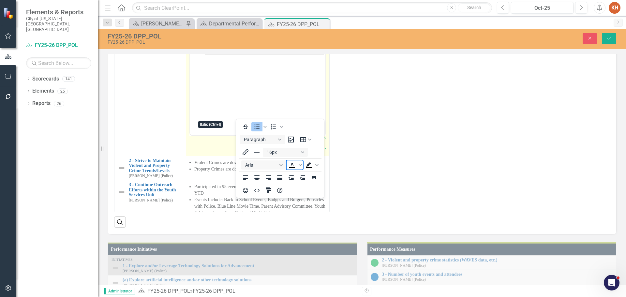
click at [211, 16] on icon "Italic" at bounding box center [211, 13] width 3 height 5
click at [240, 18] on icon "Reveal or hide additional toolbar items" at bounding box center [242, 14] width 8 height 8
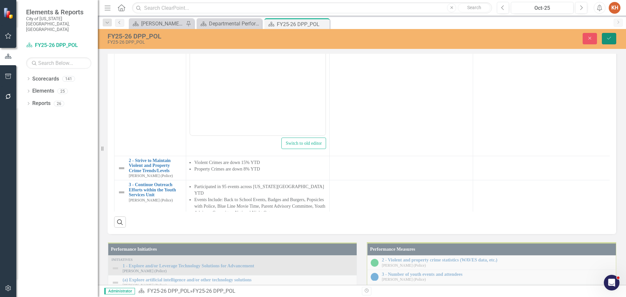
click at [607, 39] on icon "Save" at bounding box center [609, 38] width 6 height 5
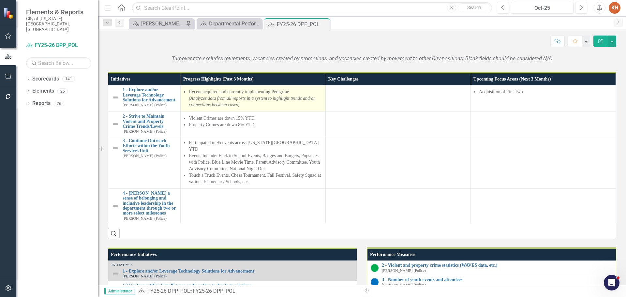
scroll to position [457, 0]
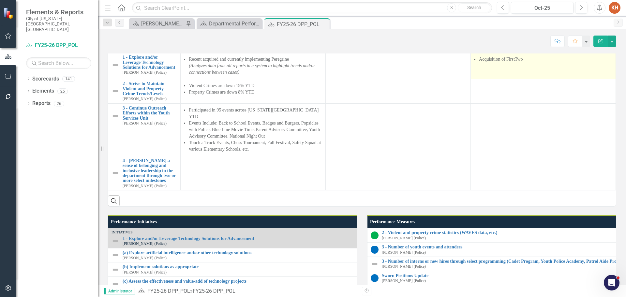
click at [504, 63] on li "Acquisition of FirstTwo" at bounding box center [545, 59] width 133 height 7
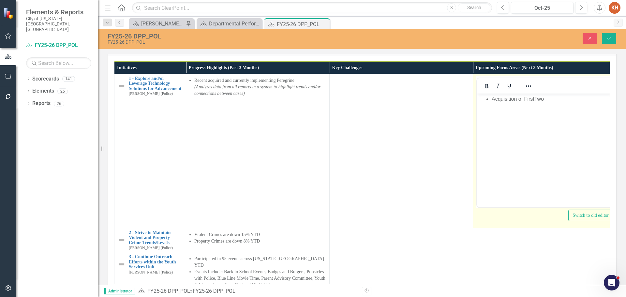
scroll to position [0, 0]
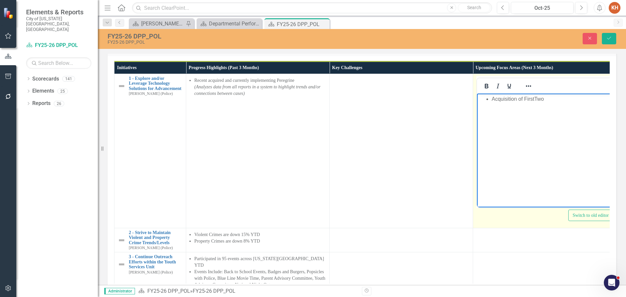
click at [555, 101] on li "Acquisition of FirstTwo" at bounding box center [551, 99] width 119 height 8
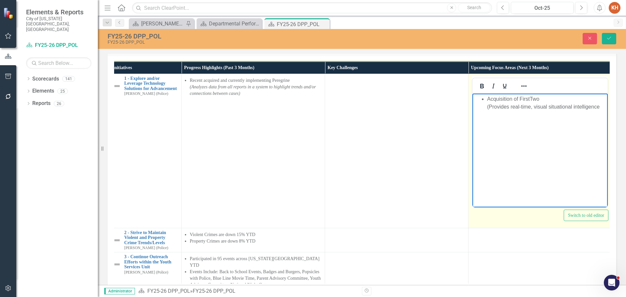
scroll to position [0, 9]
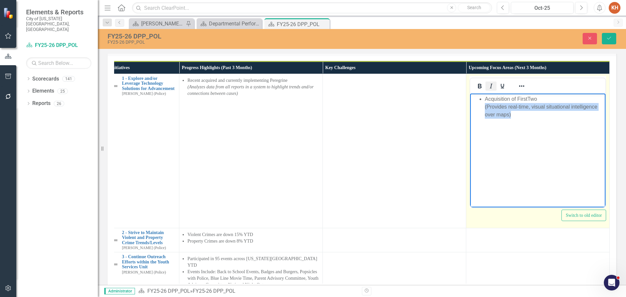
click at [489, 90] on icon "Italic" at bounding box center [491, 86] width 8 height 8
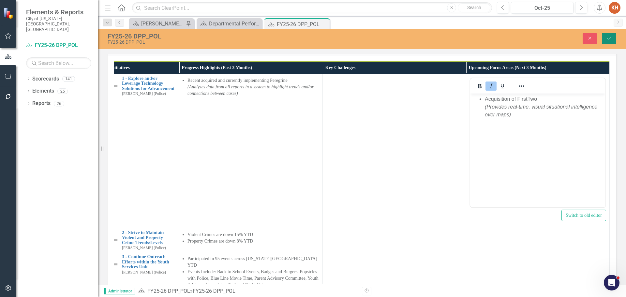
click at [607, 42] on button "Save" at bounding box center [609, 38] width 14 height 11
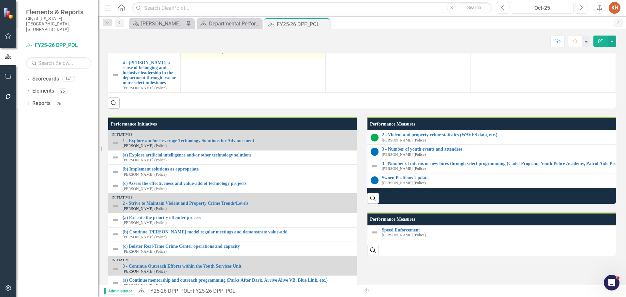
scroll to position [489, 0]
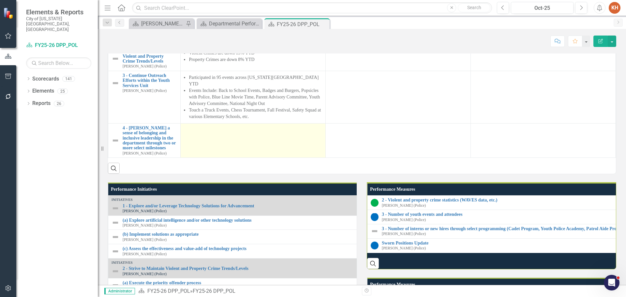
click at [231, 158] on td at bounding box center [253, 140] width 145 height 34
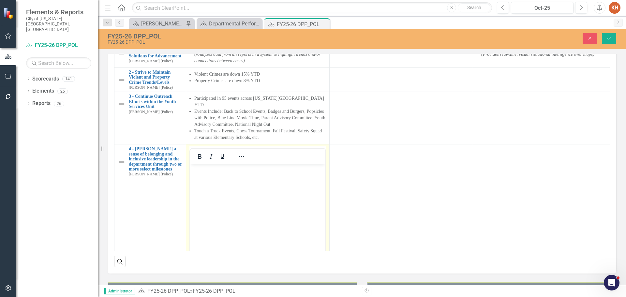
scroll to position [46, 0]
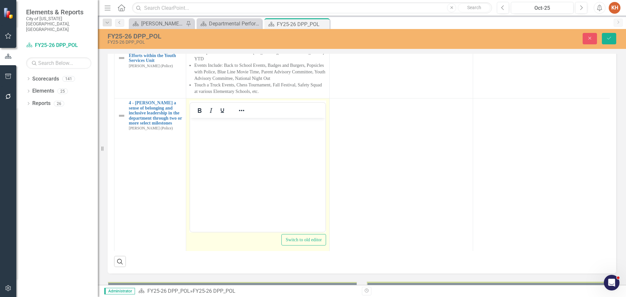
click at [239, 143] on body "Rich Text Area. Press ALT-0 for help." at bounding box center [257, 167] width 135 height 98
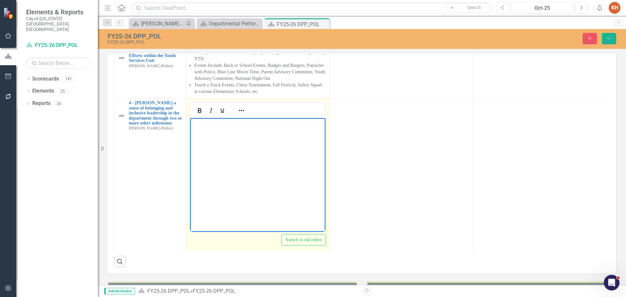
paste body "Rich Text Area. Press ALT-0 for help."
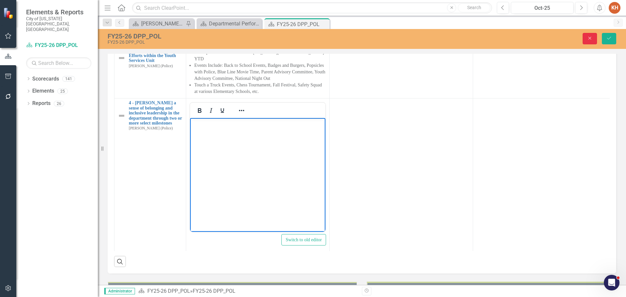
click at [588, 35] on button "Close" at bounding box center [590, 38] width 14 height 11
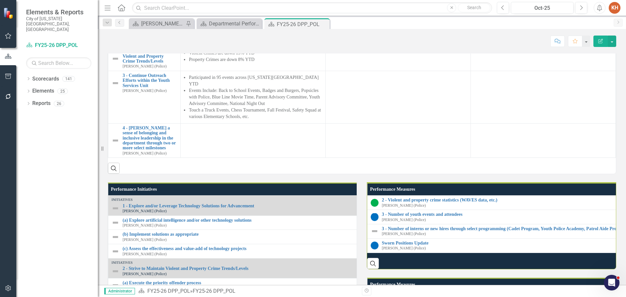
scroll to position [0, 0]
click at [236, 23] on div "Departmental Performance Plans - 3 Columns" at bounding box center [230, 24] width 43 height 8
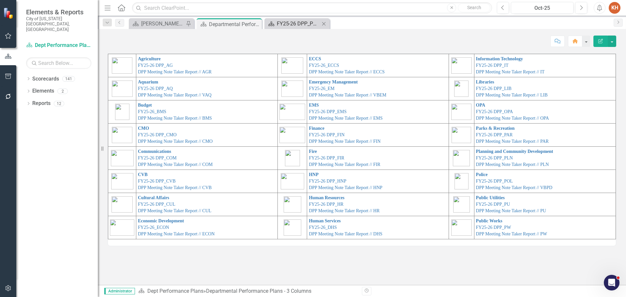
click at [300, 23] on div "FY25-26 DPP_POL" at bounding box center [298, 24] width 43 height 8
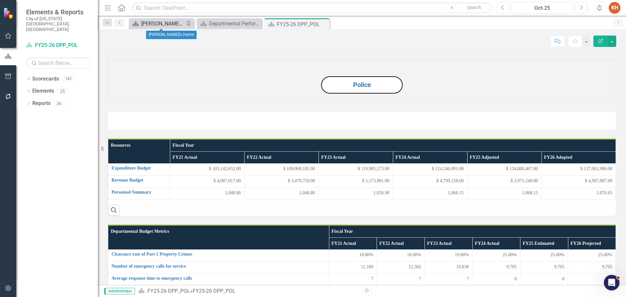
click at [161, 22] on div "[PERSON_NAME]'s Home" at bounding box center [162, 24] width 43 height 8
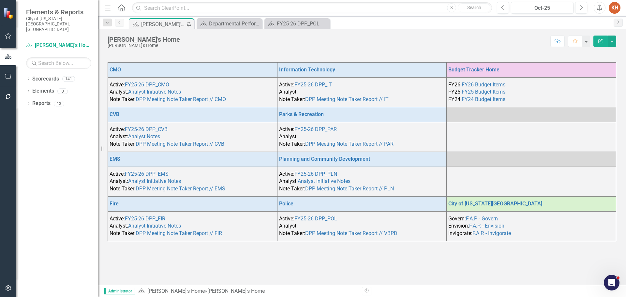
click at [333, 226] on td "Active: FY25-26 DPP_POL Analyst: Note Taker: DPP Meeting Note Taker Report // V…" at bounding box center [362, 226] width 170 height 30
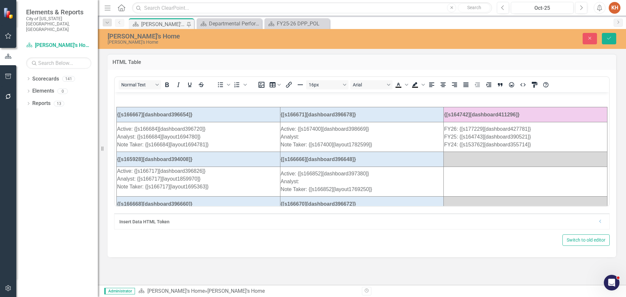
scroll to position [95, 0]
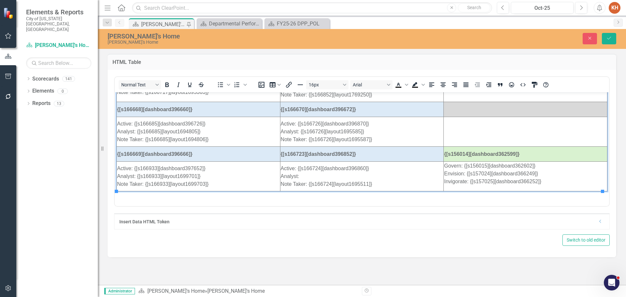
click at [319, 173] on td "Active: {[s166724][dashboard396860]} Analyst: Note Taker: {[s166724][layout1695…" at bounding box center [362, 176] width 164 height 30
click at [600, 222] on icon at bounding box center [600, 221] width 2 height 3
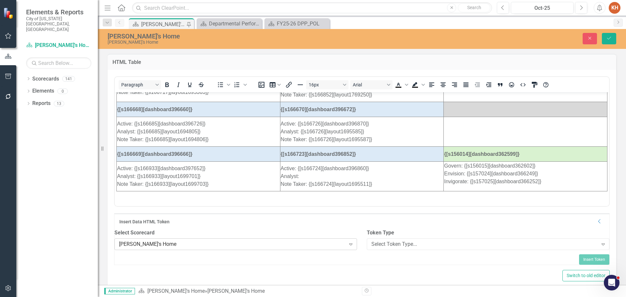
click at [280, 248] on div "[PERSON_NAME]'s Home" at bounding box center [232, 244] width 227 height 8
type input "pol"
click at [396, 248] on div "Select Token Type..." at bounding box center [484, 244] width 227 height 8
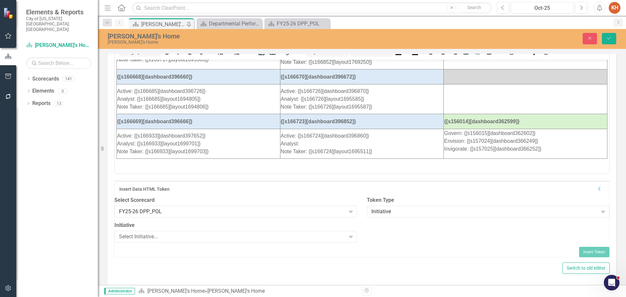
scroll to position [50, 0]
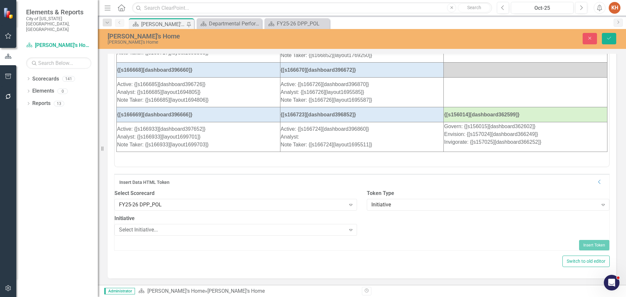
click at [287, 231] on div "Initiative Select Initiative... Expand" at bounding box center [236, 227] width 252 height 25
click at [288, 226] on div "Select Initiative..." at bounding box center [232, 230] width 227 height 8
click at [393, 203] on div "Initiative Expand" at bounding box center [488, 205] width 243 height 12
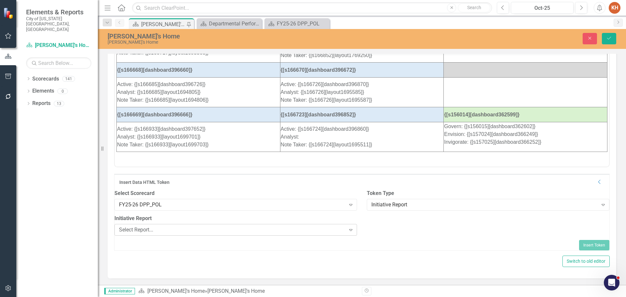
click at [292, 226] on div "Select Report..." at bounding box center [232, 230] width 227 height 8
click at [582, 240] on button "Insert Token" at bounding box center [594, 245] width 30 height 10
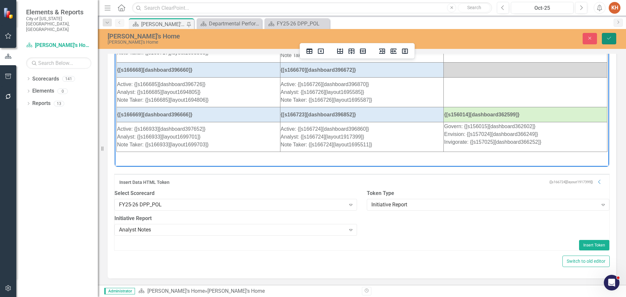
click at [610, 39] on icon "Save" at bounding box center [609, 38] width 6 height 5
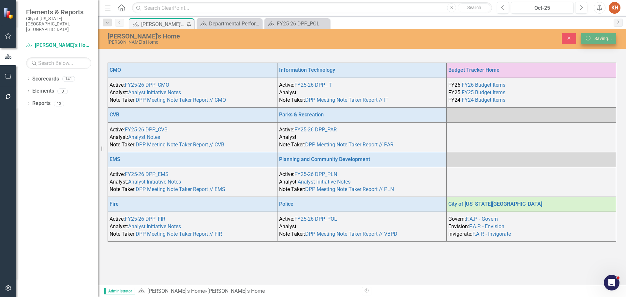
scroll to position [0, 0]
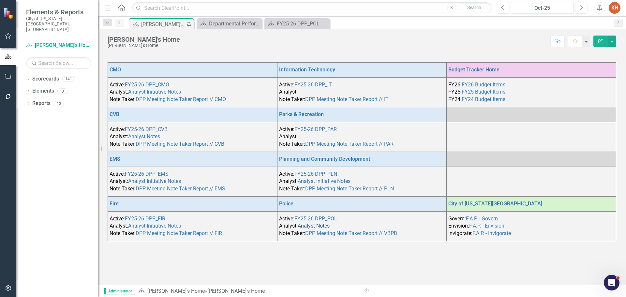
click at [326, 225] on link "Analyst Notes" at bounding box center [314, 226] width 32 height 6
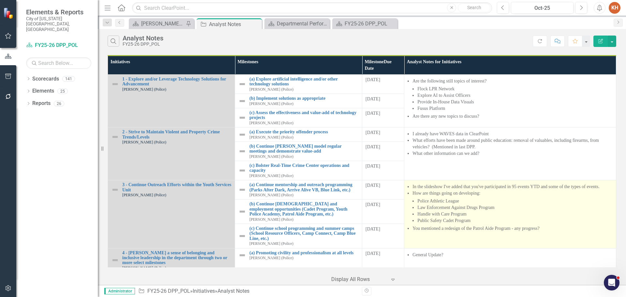
scroll to position [42, 0]
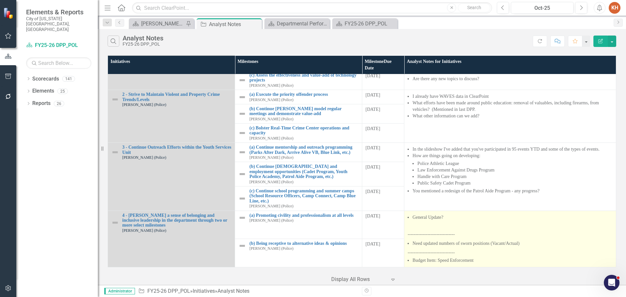
click at [476, 222] on p at bounding box center [510, 226] width 205 height 8
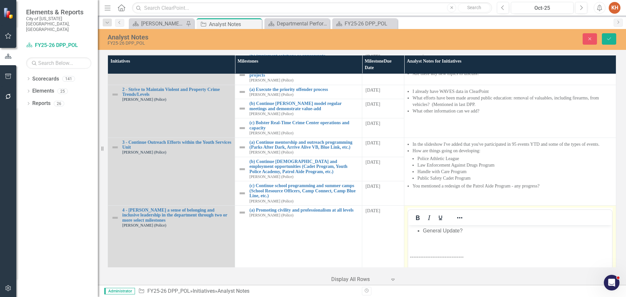
scroll to position [75, 0]
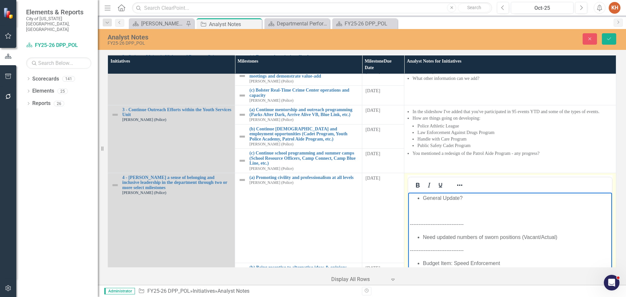
click at [483, 196] on li "General Update?" at bounding box center [517, 198] width 188 height 8
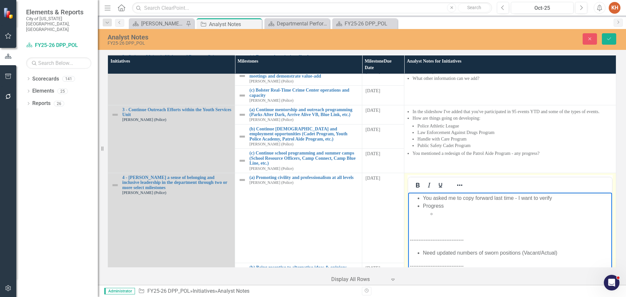
click at [447, 215] on li "Rich Text Area. Press ALT-0 for help." at bounding box center [523, 214] width 174 height 8
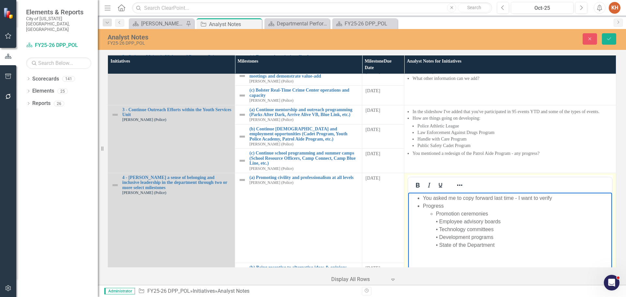
click at [440, 221] on li "Promotion ceremonies • Employee advisory boards • Technology committees • Devel…" at bounding box center [523, 229] width 174 height 39
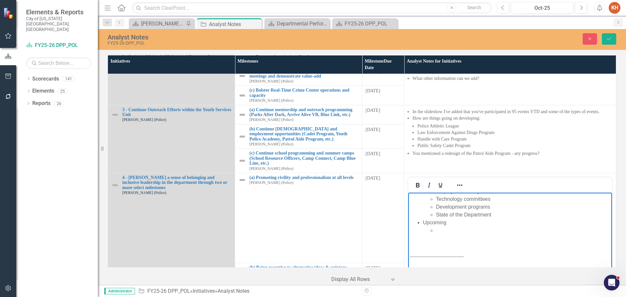
click at [449, 232] on li "Rich Text Area. Press ALT-0 for help." at bounding box center [523, 230] width 174 height 8
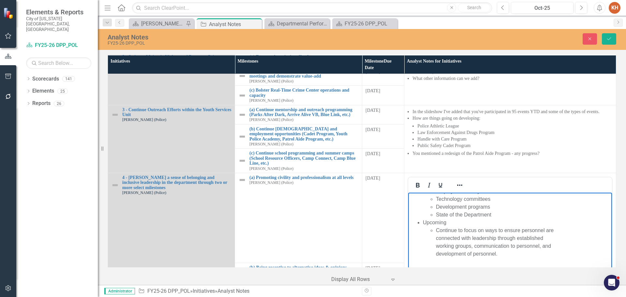
click at [435, 229] on ul "Continue to focus on ways to ensure personnel are connected with leadership thr…" at bounding box center [517, 241] width 188 height 31
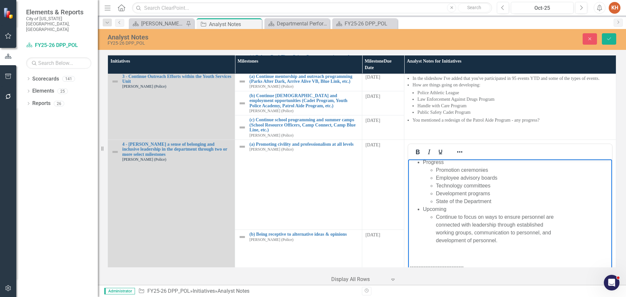
scroll to position [3, 0]
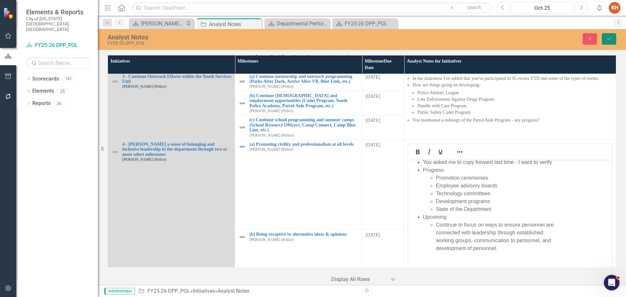
click at [608, 38] on icon "Save" at bounding box center [609, 39] width 6 height 5
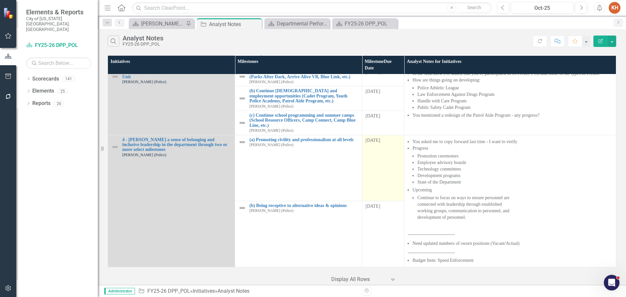
scroll to position [0, 0]
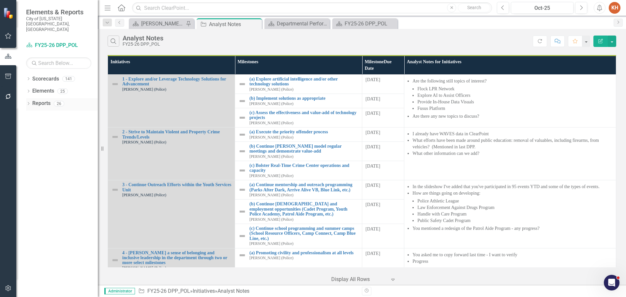
click at [44, 100] on link "Reports" at bounding box center [41, 104] width 18 height 8
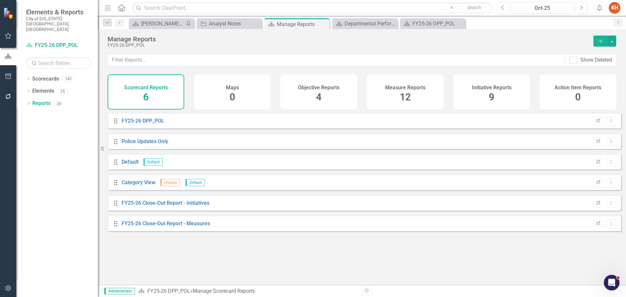
click at [479, 88] on h4 "Initiative Reports" at bounding box center [492, 88] width 40 height 6
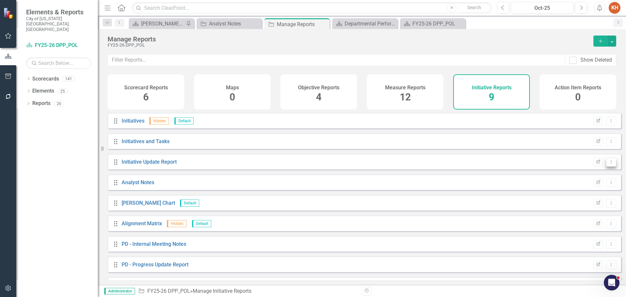
click at [608, 164] on icon "Dropdown Menu" at bounding box center [611, 162] width 6 height 4
click at [590, 203] on link "Copy Duplicate Report" at bounding box center [584, 202] width 54 height 12
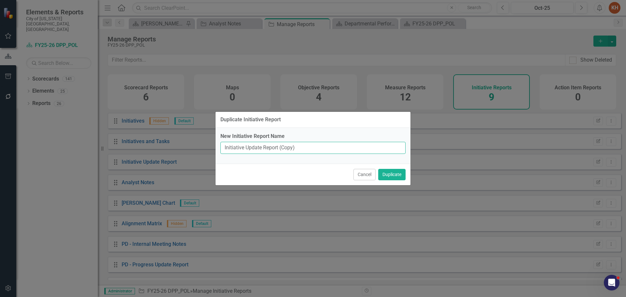
drag, startPoint x: 303, startPoint y: 150, endPoint x: 177, endPoint y: 136, distance: 126.9
click at [177, 136] on div "Duplicate Initiative Report New Initiative Report Name Initiative Update Report…" at bounding box center [313, 148] width 626 height 297
type input "Prep Meeting Notes"
click at [378, 169] on button "Duplicate" at bounding box center [391, 174] width 27 height 11
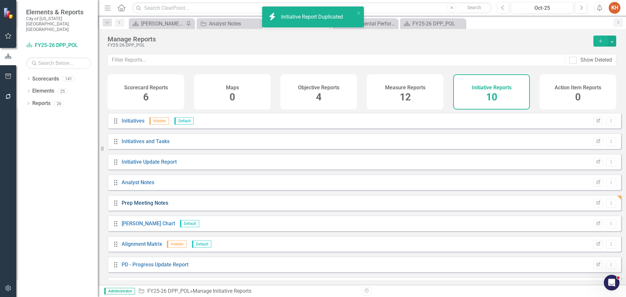
click at [166, 206] on link "Prep Meeting Notes" at bounding box center [145, 203] width 47 height 6
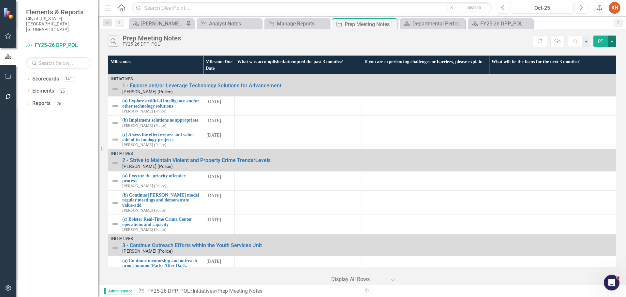
click at [611, 44] on button "button" at bounding box center [612, 41] width 8 height 11
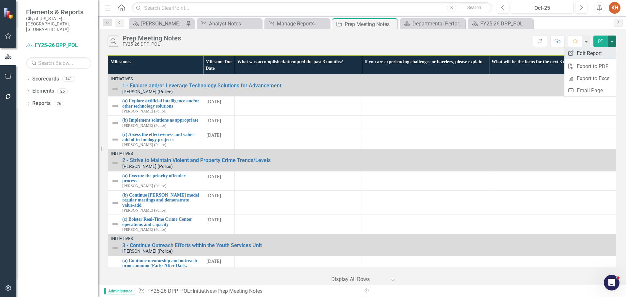
click at [602, 53] on link "Edit Report Edit Report" at bounding box center [590, 53] width 52 height 12
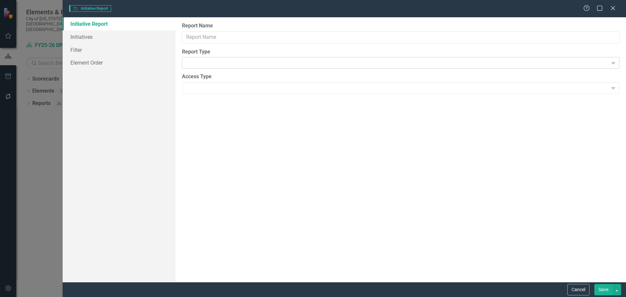
type input "Prep Meeting Notes"
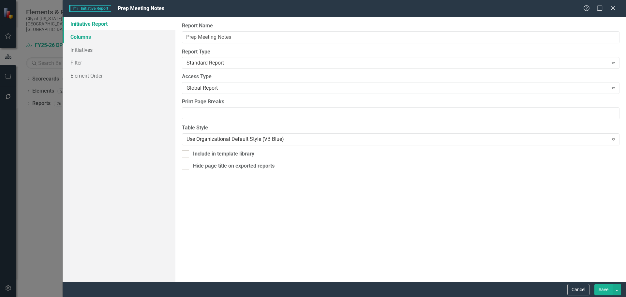
click at [111, 35] on link "Columns" at bounding box center [119, 36] width 113 height 13
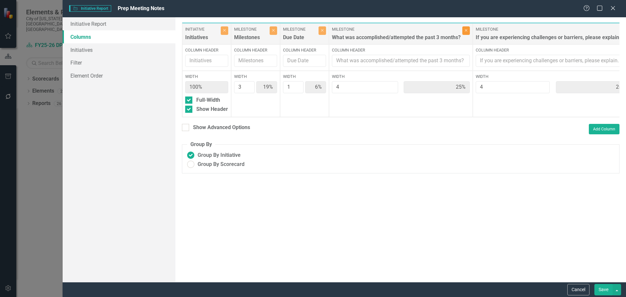
click at [465, 31] on icon "Close" at bounding box center [466, 30] width 3 height 4
type input "25%"
type input "8%"
type input "33%"
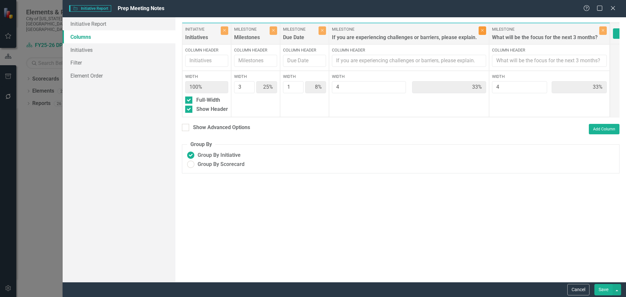
click at [479, 30] on button "Close" at bounding box center [483, 30] width 8 height 8
type input "38%"
type input "13%"
type input "50%"
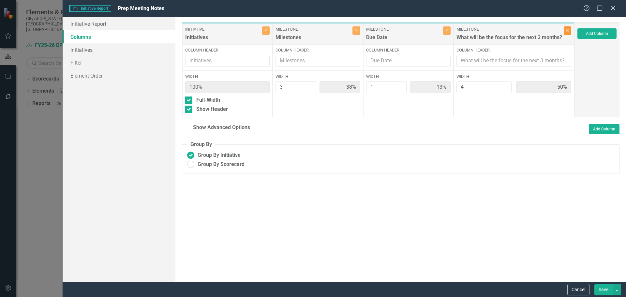
click at [567, 29] on icon "Close" at bounding box center [567, 30] width 3 height 4
type input "75%"
type input "25%"
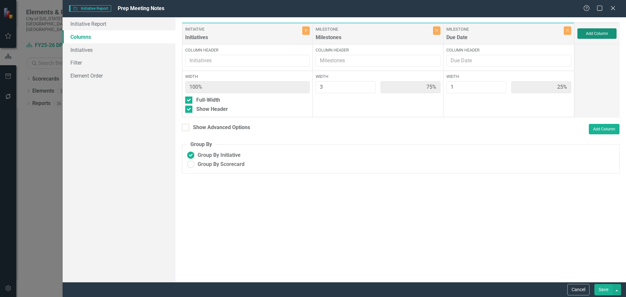
click at [596, 32] on button "Add Column" at bounding box center [597, 33] width 39 height 10
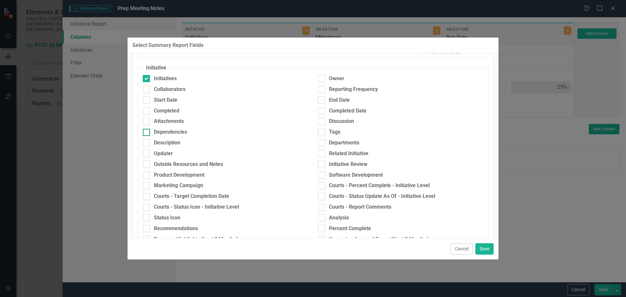
scroll to position [65, 0]
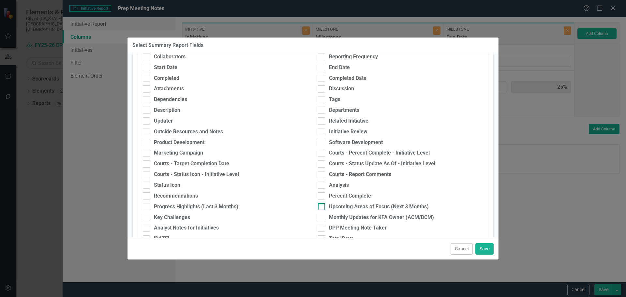
click at [320, 206] on div at bounding box center [321, 206] width 7 height 7
click at [320, 206] on input "Upcoming Areas of Focus (Next 3 Months)" at bounding box center [320, 205] width 4 height 4
checkbox input "true"
click at [148, 214] on div at bounding box center [146, 217] width 7 height 7
click at [147, 214] on input "Key Challenges" at bounding box center [145, 216] width 4 height 4
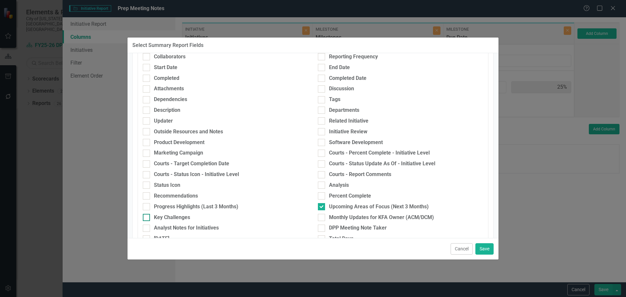
checkbox input "true"
click at [319, 217] on input "Monthly Updates for KFA Owner (ACM/DCM)" at bounding box center [320, 216] width 4 height 4
checkbox input "true"
click at [488, 253] on button "Save" at bounding box center [484, 248] width 18 height 11
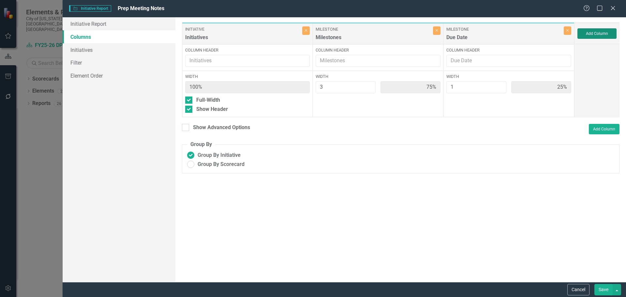
type input "43%"
type input "14%"
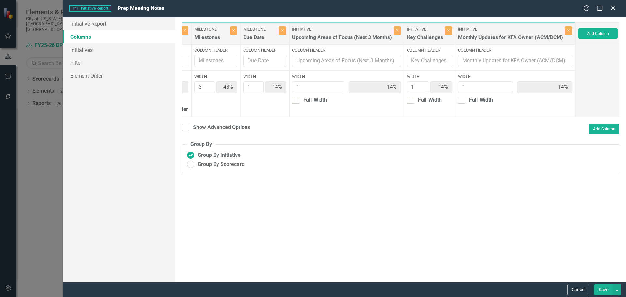
scroll to position [0, 0]
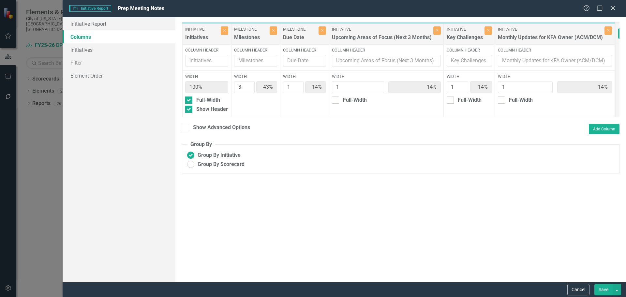
click at [606, 289] on button "Save" at bounding box center [603, 289] width 18 height 11
radio input "true"
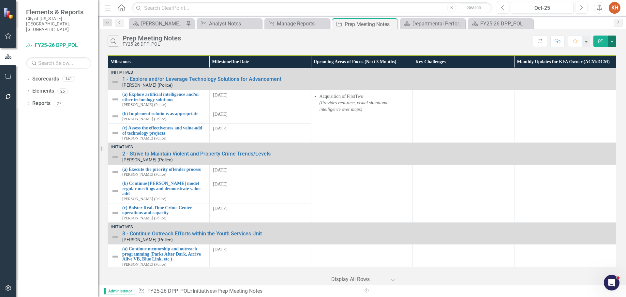
click at [613, 40] on button "button" at bounding box center [612, 41] width 8 height 11
click at [600, 52] on link "Edit Report Edit Report" at bounding box center [590, 53] width 52 height 12
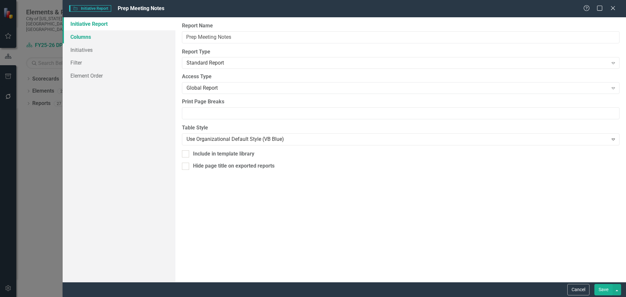
click at [116, 41] on link "Columns" at bounding box center [119, 36] width 113 height 13
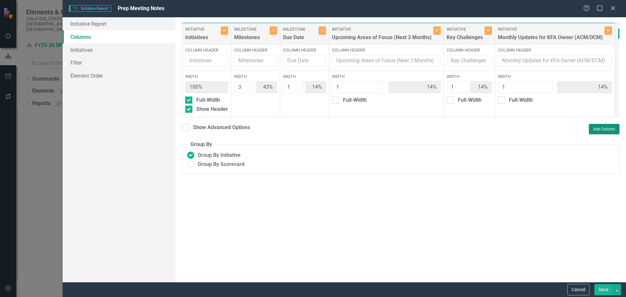
click at [603, 134] on button "Add Column" at bounding box center [604, 129] width 31 height 10
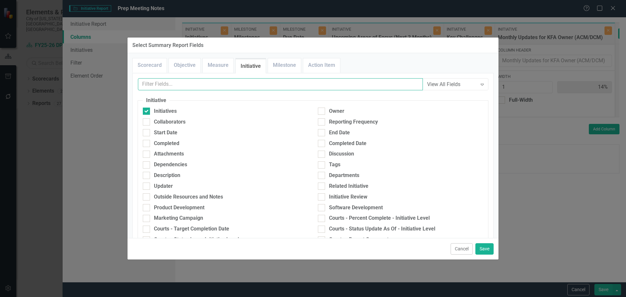
click at [298, 84] on input "text" at bounding box center [280, 84] width 285 height 12
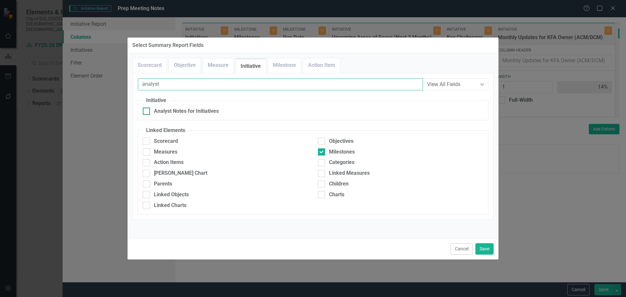
type input "analyst"
click at [149, 111] on div at bounding box center [146, 111] width 7 height 7
click at [147, 111] on input "Analyst Notes for Initiatives" at bounding box center [145, 110] width 4 height 4
checkbox input "true"
click at [484, 248] on button "Save" at bounding box center [484, 248] width 18 height 11
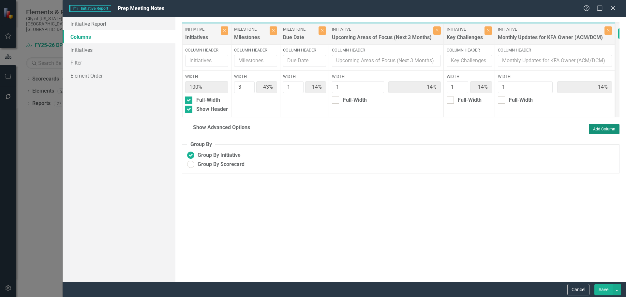
type input "38%"
type input "13%"
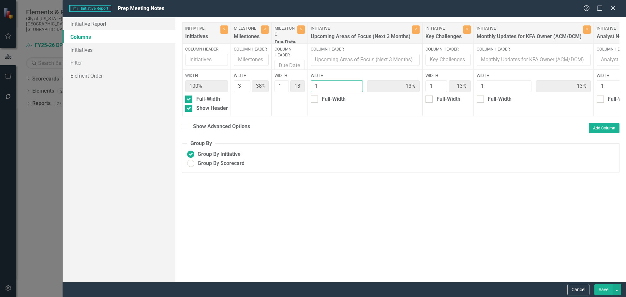
drag, startPoint x: 345, startPoint y: 89, endPoint x: 327, endPoint y: 87, distance: 18.8
click at [327, 87] on div "Initiative Initiatives Close Column Header Width 100% Full-Width Show Header Mi…" at bounding box center [428, 69] width 492 height 94
type input "5"
type input "25%"
type input "8%"
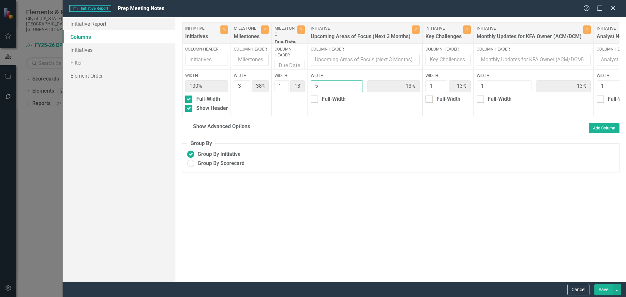
type input "42%"
type input "8%"
type input "5"
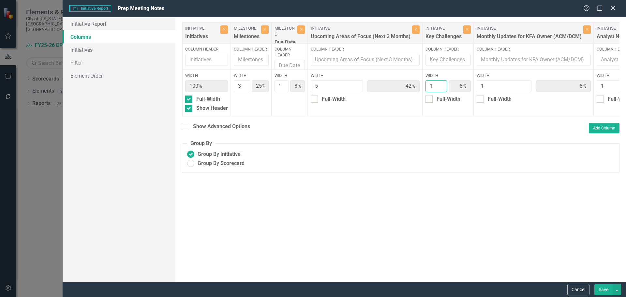
drag, startPoint x: 454, startPoint y: 89, endPoint x: 441, endPoint y: 88, distance: 13.0
click at [441, 88] on div "Initiative Initiatives Close Column Header Width 100% Full-Width Show Header Mi…" at bounding box center [428, 69] width 492 height 94
type input "5"
type input "19%"
type input "6%"
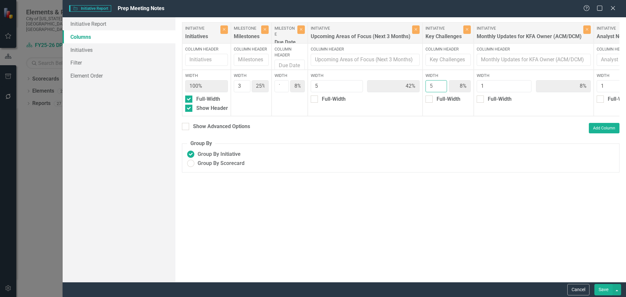
type input "31%"
type input "6%"
type input "5"
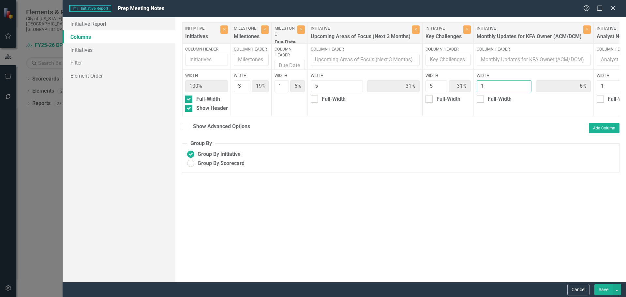
click at [487, 88] on div "Initiative Initiatives Close Column Header Width 100% Full-Width Show Header Mi…" at bounding box center [428, 69] width 492 height 94
type input "5"
type input "15%"
type input "5%"
type input "25%"
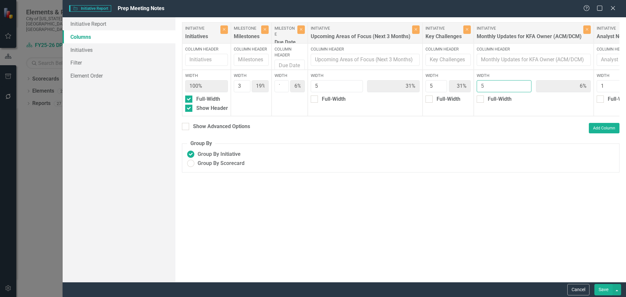
type input "25%"
type input "5%"
type input "5"
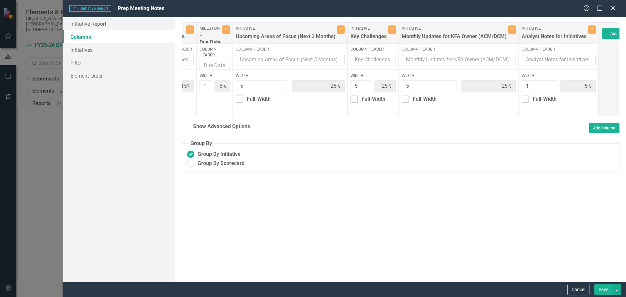
scroll to position [0, 120]
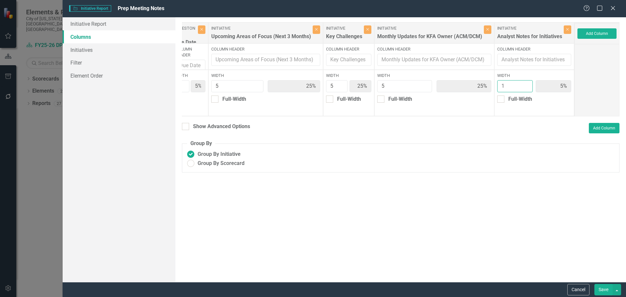
click at [484, 91] on div "Initiative Initiatives Close Column Header Width 100% Full-Width Show Header Mi…" at bounding box center [329, 69] width 492 height 94
type input "5"
type input "13%"
type input "4%"
type input "21%"
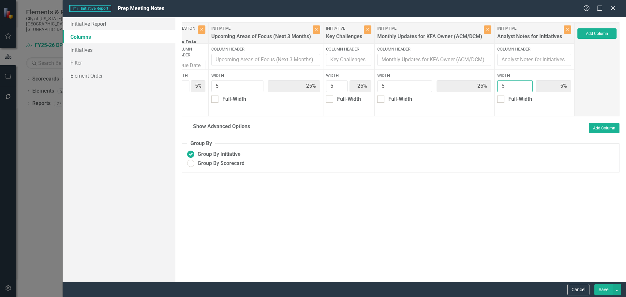
type input "21%"
type input "5"
click at [603, 287] on button "Save" at bounding box center [603, 289] width 18 height 11
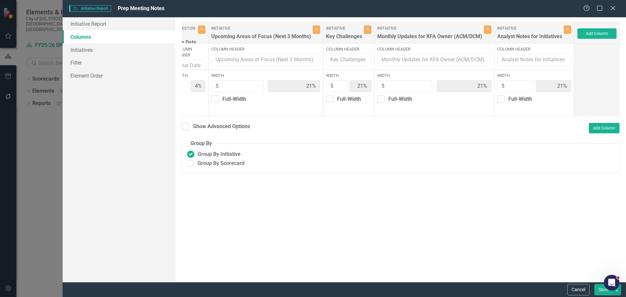
radio input "true"
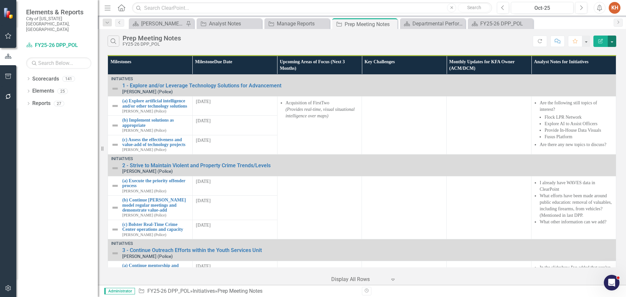
click at [612, 40] on button "button" at bounding box center [612, 41] width 8 height 11
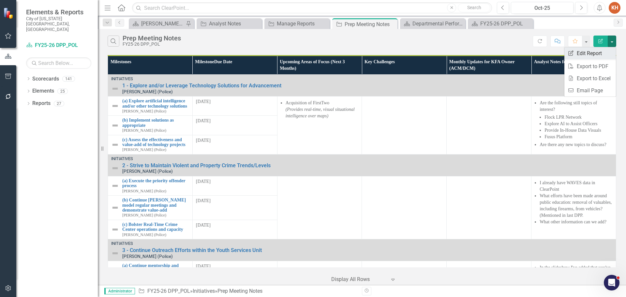
click at [597, 55] on link "Edit Report Edit Report" at bounding box center [590, 53] width 52 height 12
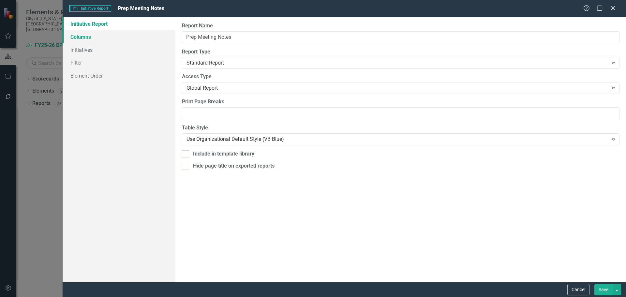
click at [127, 37] on link "Columns" at bounding box center [119, 36] width 113 height 13
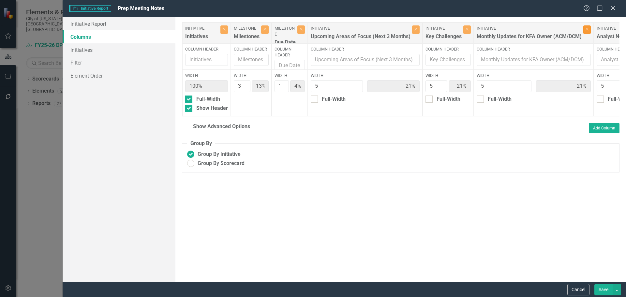
click at [589, 30] on icon "Close" at bounding box center [587, 29] width 3 height 4
type input "16%"
type input "5%"
type input "26%"
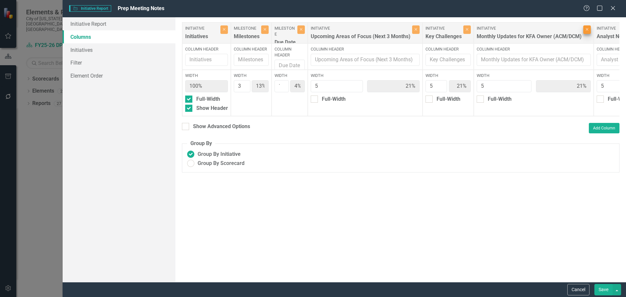
type input "26%"
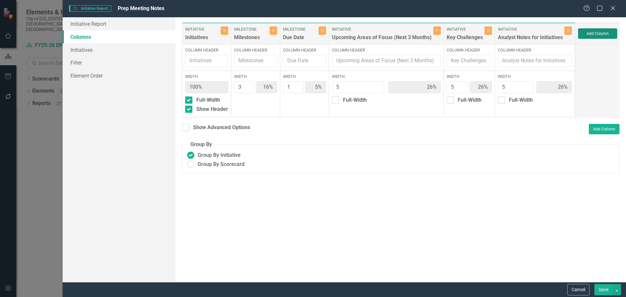
click at [601, 32] on button "Add Column" at bounding box center [597, 33] width 39 height 10
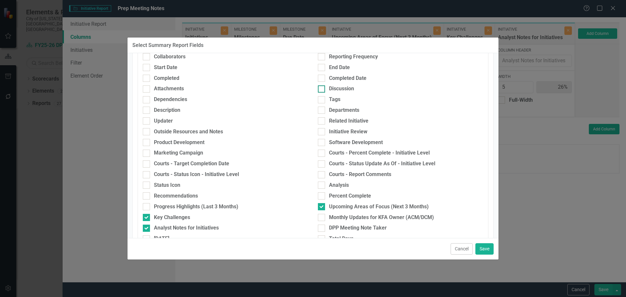
scroll to position [98, 0]
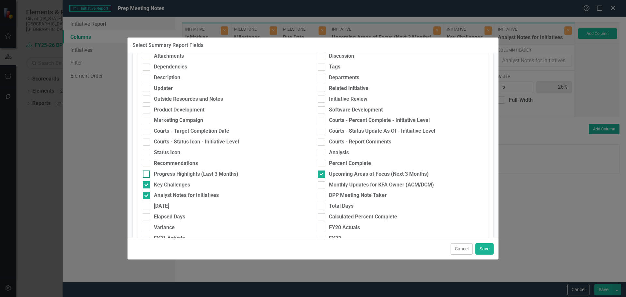
click at [146, 174] on input "Progress Highlights (Last 3 Months)" at bounding box center [145, 173] width 4 height 4
checkbox input "true"
click at [485, 248] on button "Save" at bounding box center [484, 248] width 18 height 11
type input "15%"
type input "25%"
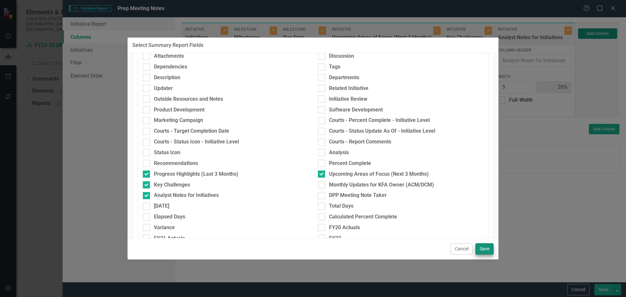
type input "25%"
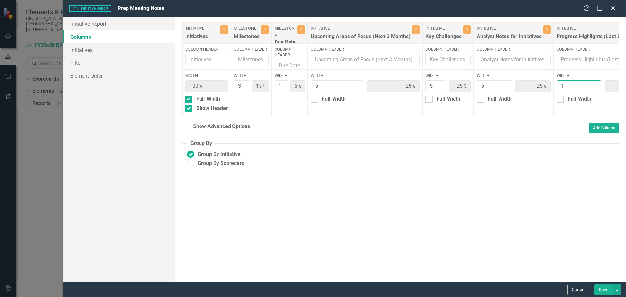
click at [551, 93] on div "Initiative Initiatives Close Column Header Width 100% Full-Width Show Header Mi…" at bounding box center [418, 69] width 472 height 94
type input "5"
type input "13%"
type input "4%"
type input "21%"
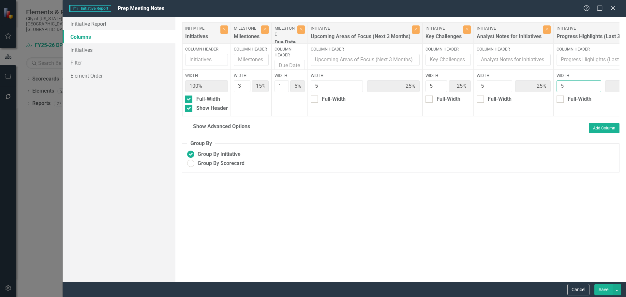
type input "21%"
type input "5"
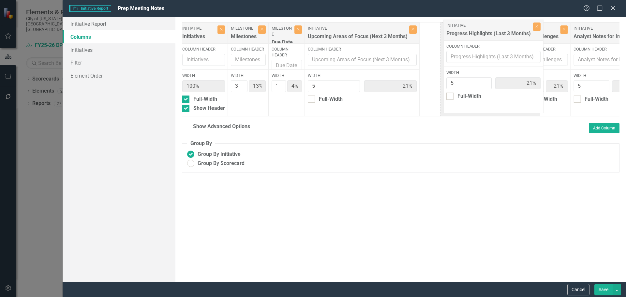
drag, startPoint x: 595, startPoint y: 32, endPoint x: 465, endPoint y: 29, distance: 130.8
click at [465, 29] on div "Initiative Initiatives Close Column Header Width 100% Full-Width Show Header Mi…" at bounding box center [415, 69] width 472 height 94
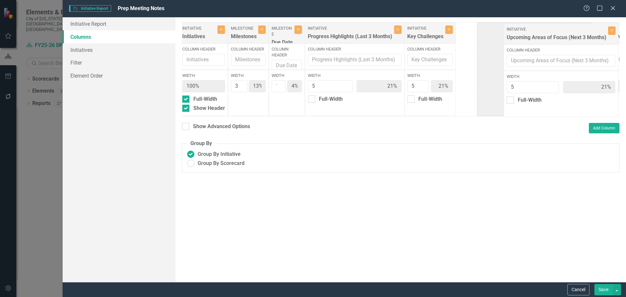
drag, startPoint x: 349, startPoint y: 33, endPoint x: 520, endPoint y: 32, distance: 170.5
click at [520, 32] on div "Initiative Initiatives Close Column Header Width 100% Full-Width Show Header Mi…" at bounding box center [415, 69] width 472 height 94
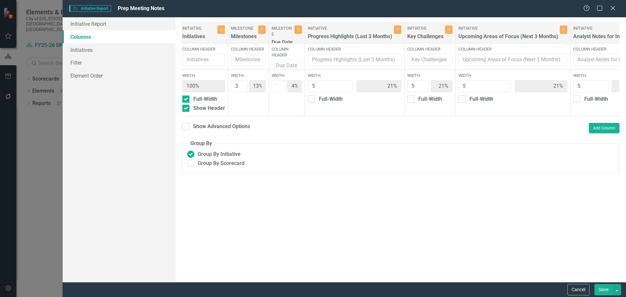
click at [605, 289] on button "Save" at bounding box center [603, 289] width 18 height 11
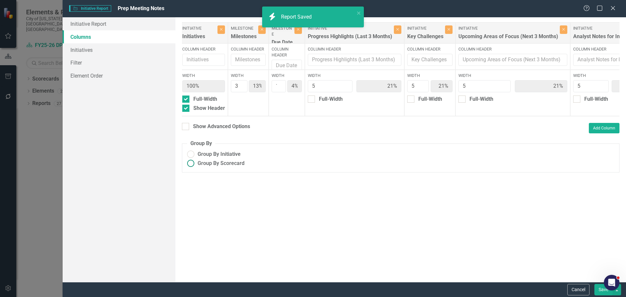
radio input "true"
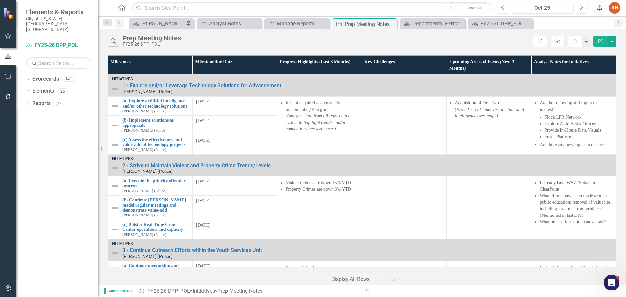
click at [502, 10] on icon "Previous" at bounding box center [503, 8] width 4 height 6
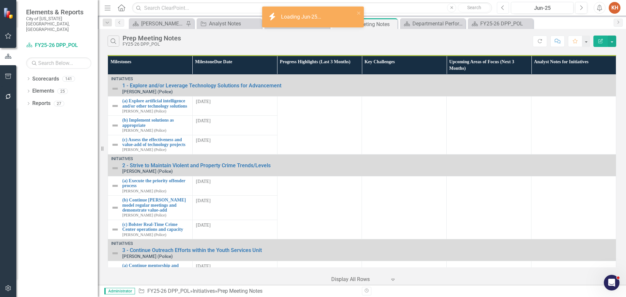
click at [502, 10] on icon "Previous" at bounding box center [503, 8] width 4 height 6
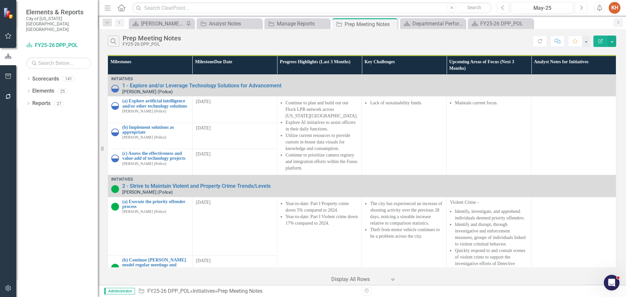
click at [581, 6] on icon "Next" at bounding box center [581, 8] width 4 height 6
click at [581, 6] on icon "button" at bounding box center [581, 7] width 3 height 5
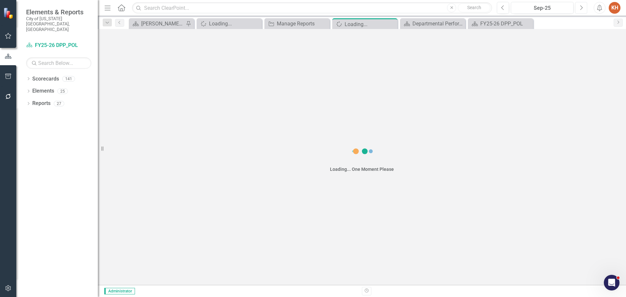
click at [581, 6] on icon "button" at bounding box center [581, 7] width 3 height 5
